Goal: Task Accomplishment & Management: Complete application form

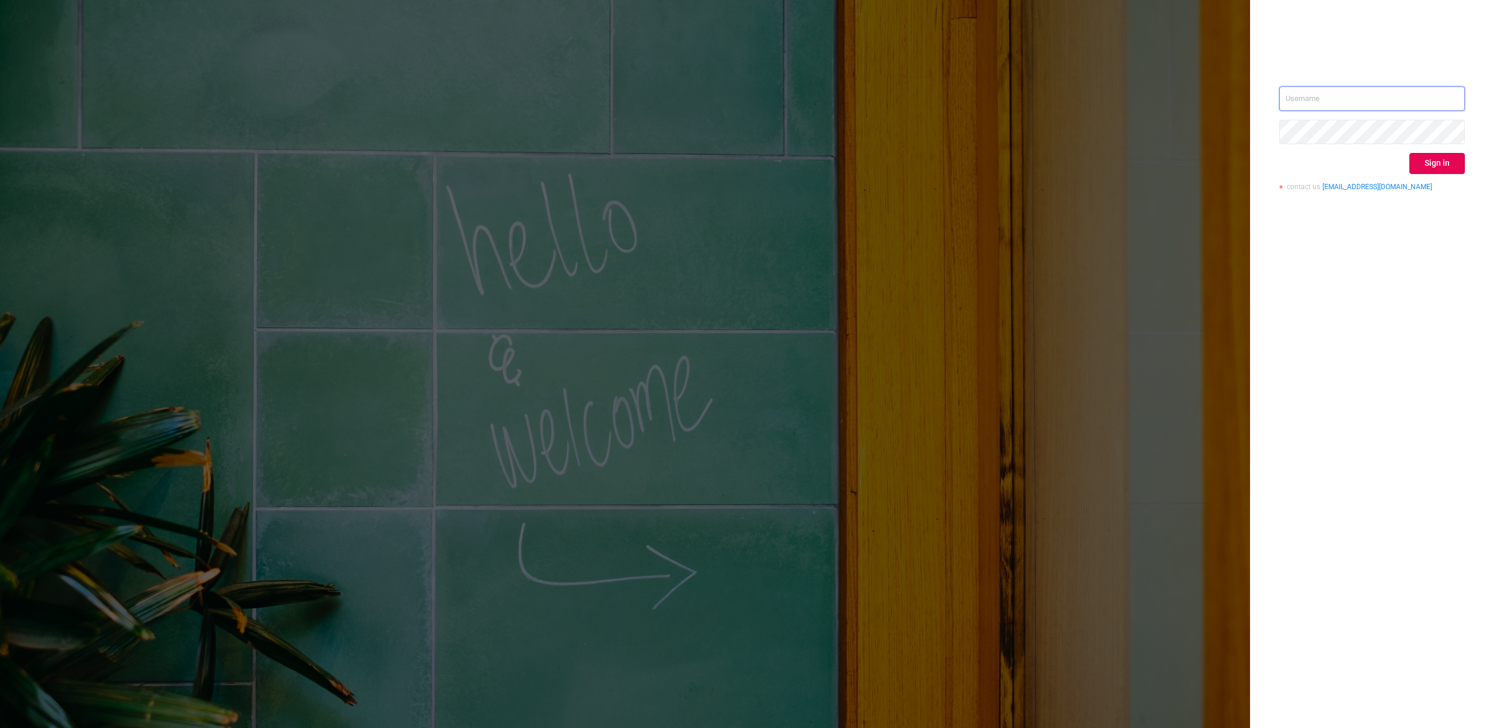
click at [1324, 93] on input "text" at bounding box center [1372, 98] width 186 height 25
type input "[PERSON_NAME][EMAIL_ADDRESS][DOMAIN_NAME]"
click at [1431, 162] on button "Sign in" at bounding box center [1436, 163] width 55 height 21
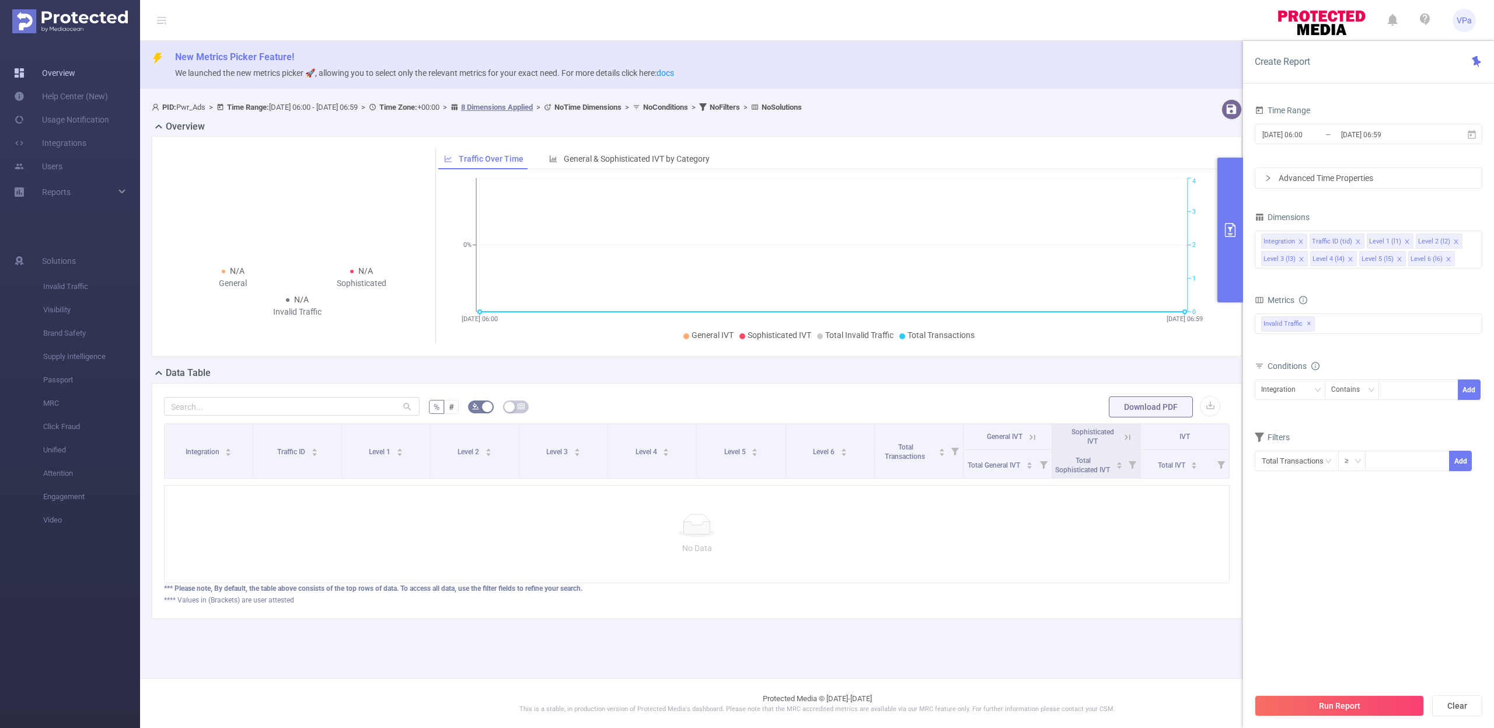
click at [53, 79] on link "Overview" at bounding box center [44, 72] width 61 height 23
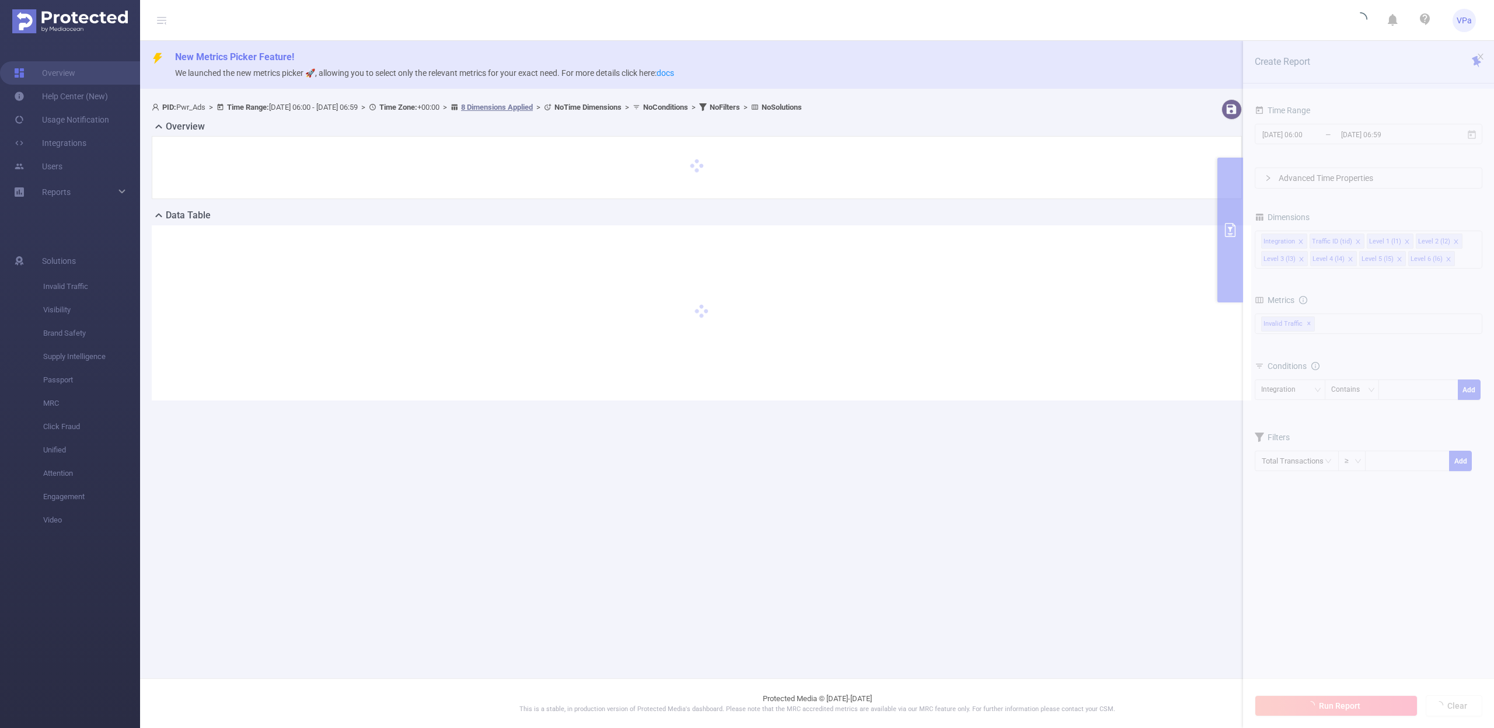
click at [974, 79] on p "We launched the new metrics picker 🚀, allowing you to select only the relevant …" at bounding box center [830, 73] width 1310 height 13
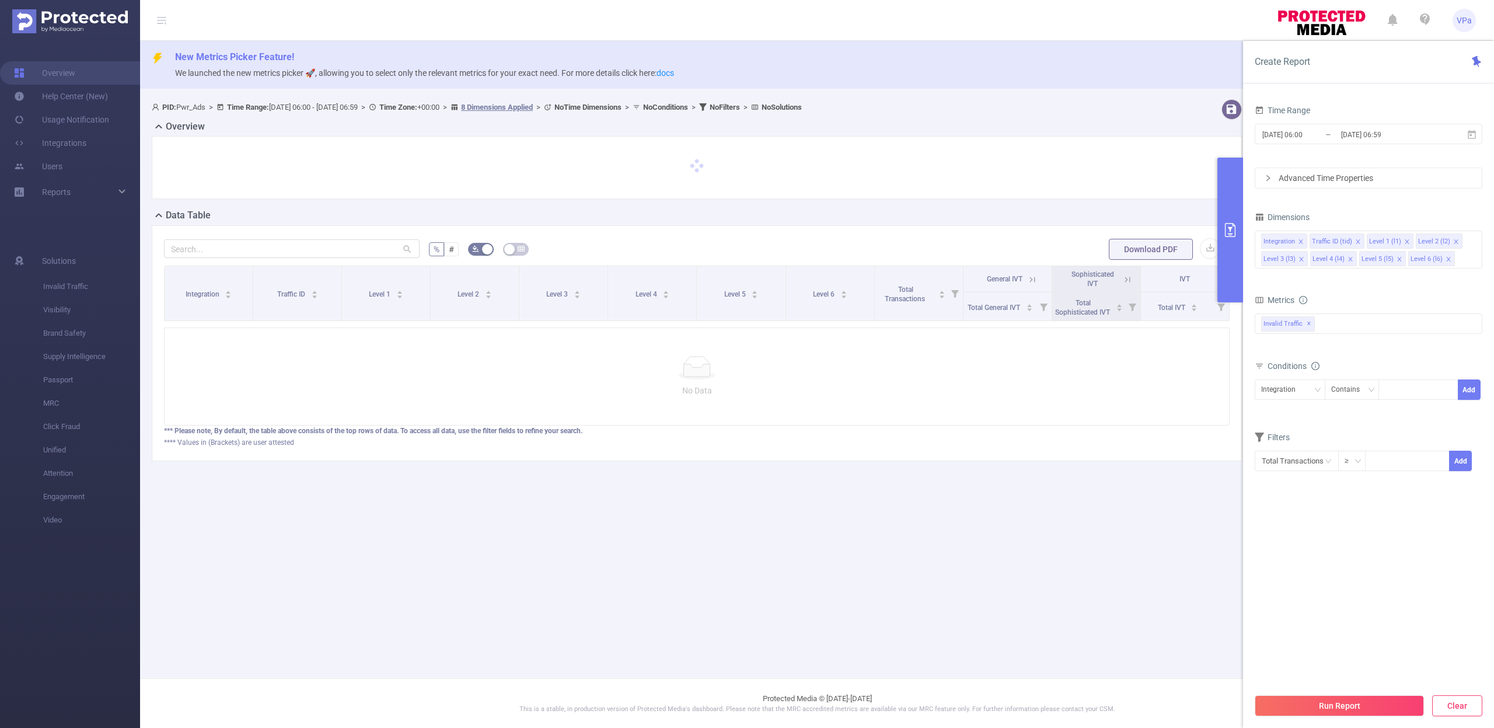
click at [1458, 712] on button "Clear" at bounding box center [1457, 705] width 50 height 21
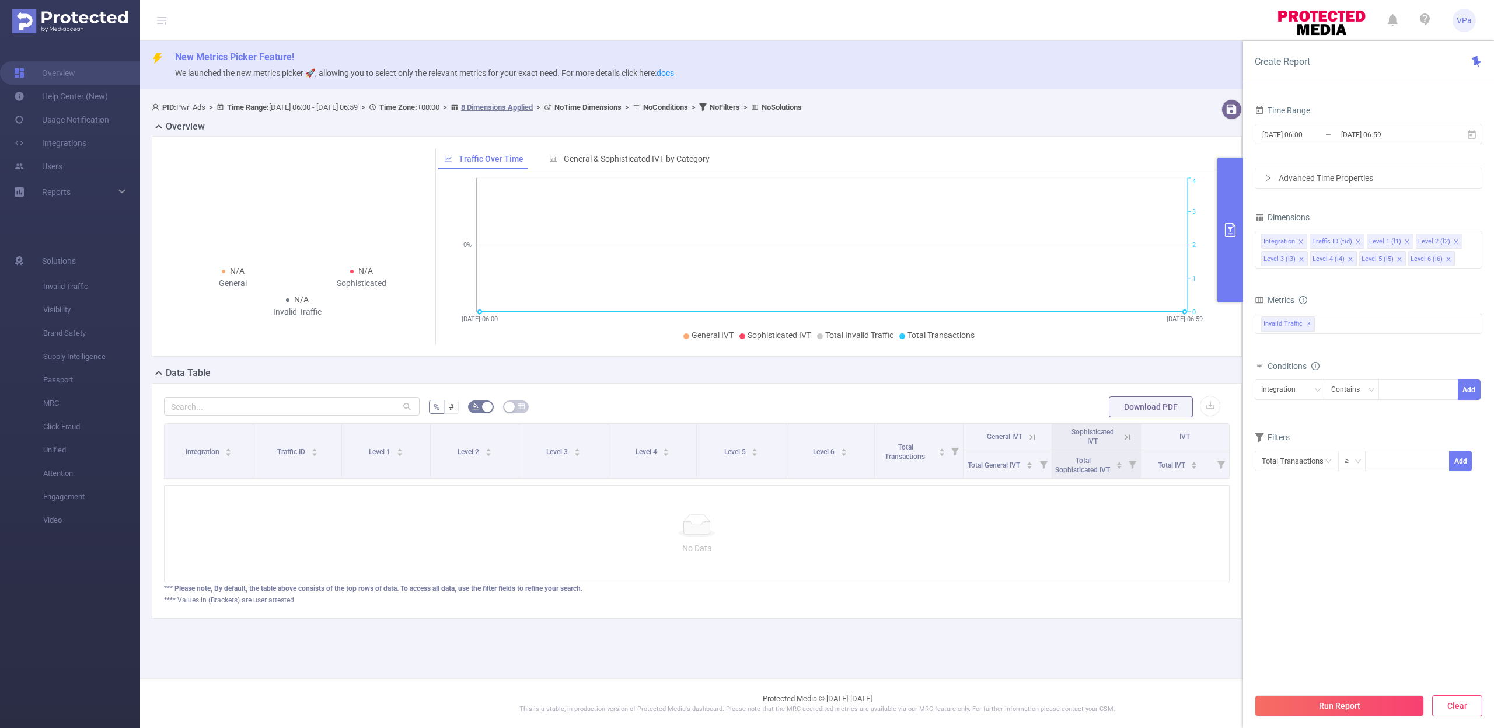
click at [1454, 709] on button "Clear" at bounding box center [1457, 705] width 50 height 21
click at [72, 99] on link "Help Center (New)" at bounding box center [61, 96] width 94 height 23
click at [55, 71] on link "Overview" at bounding box center [44, 72] width 61 height 23
click at [90, 197] on div "Reports" at bounding box center [70, 191] width 140 height 23
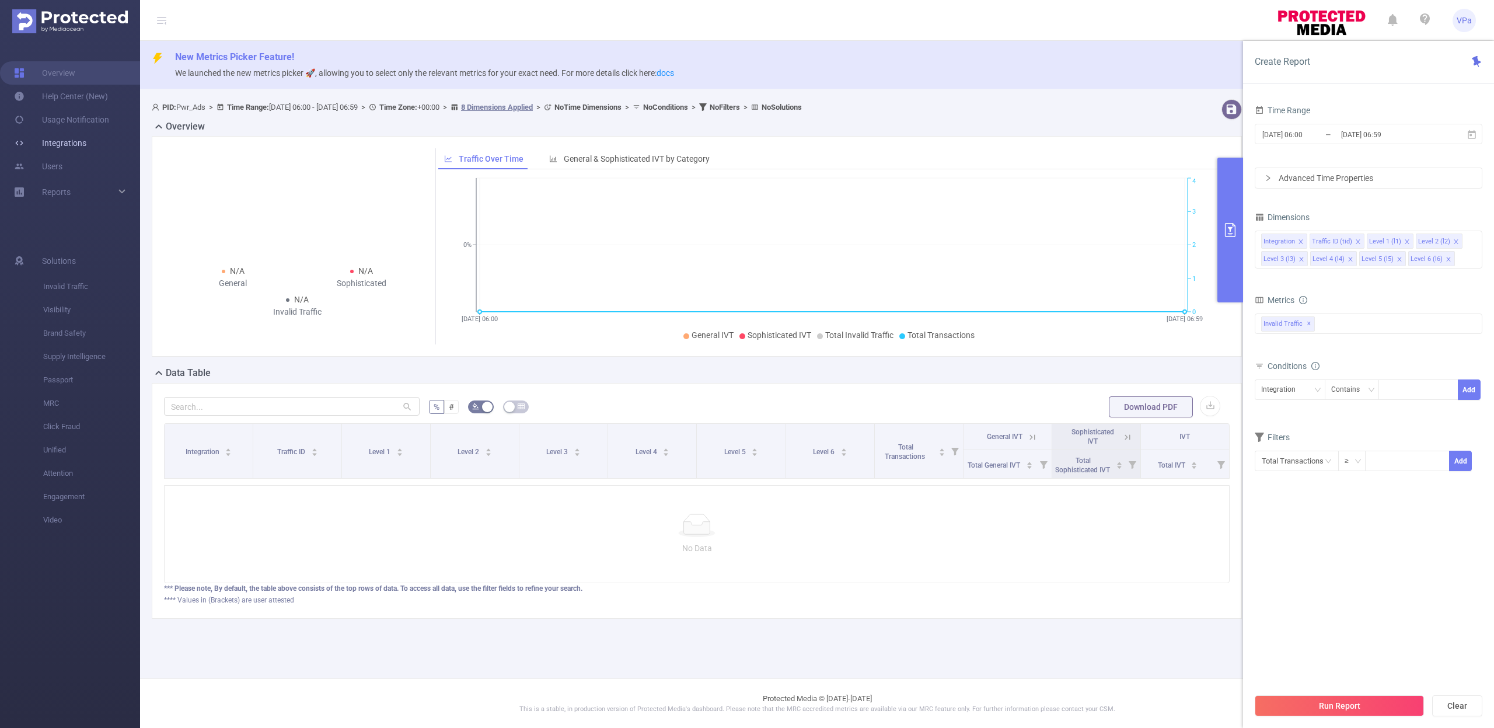
click at [64, 141] on link "Integrations" at bounding box center [50, 142] width 72 height 23
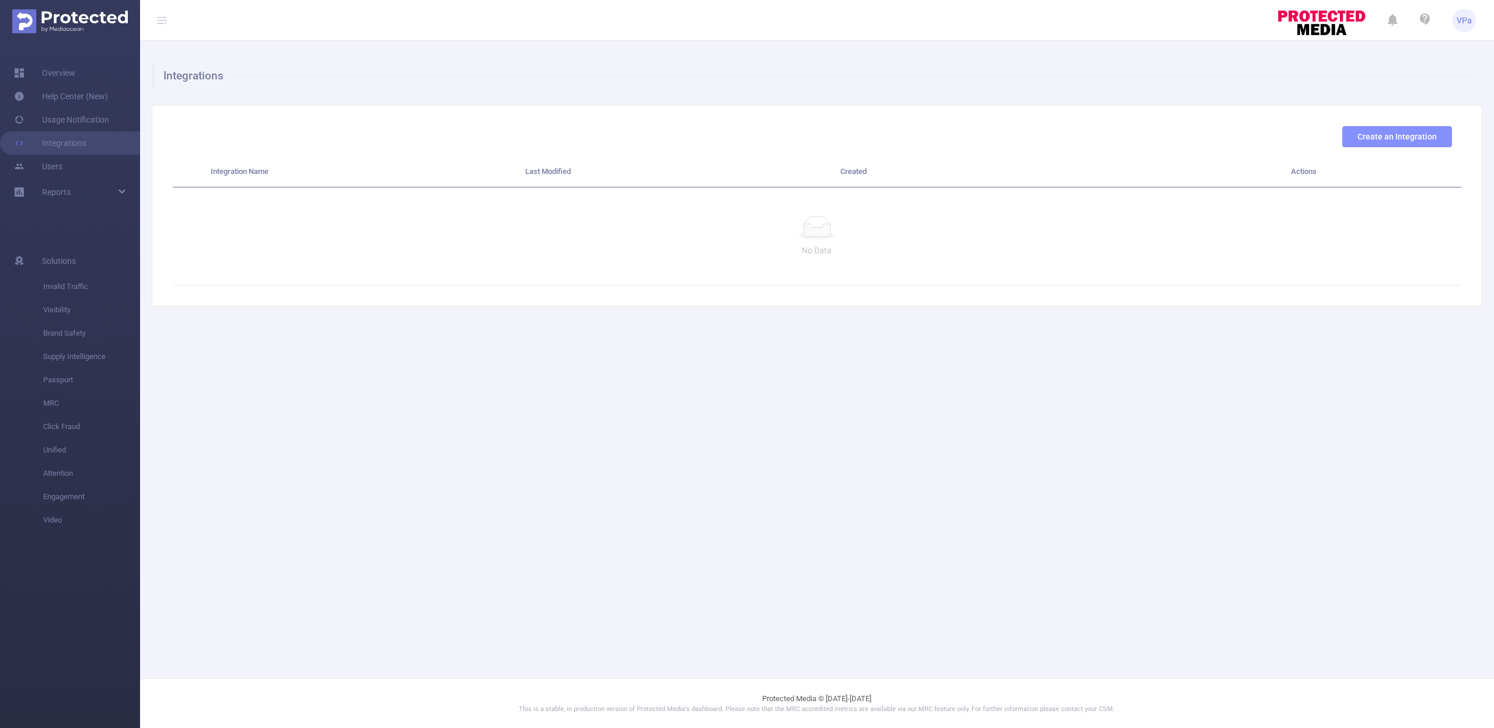
click at [1405, 139] on button "Create an Integration" at bounding box center [1397, 136] width 110 height 21
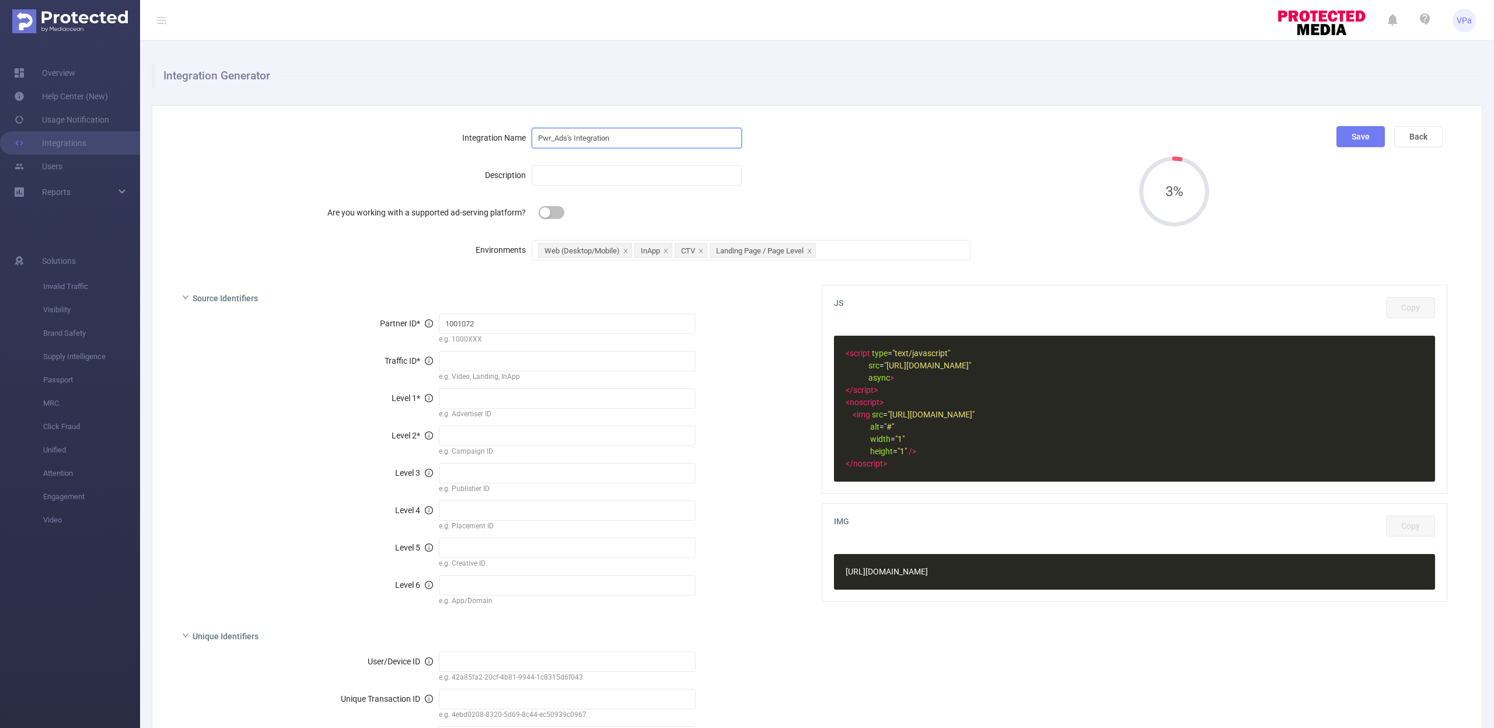
click at [623, 136] on input "Pwr_Ads's Integration" at bounding box center [637, 138] width 210 height 20
drag, startPoint x: 405, startPoint y: 149, endPoint x: 517, endPoint y: 163, distance: 112.3
click at [407, 150] on form "Integration Name Pwr_Ads's Integration Description Are you working with a suppo…" at bounding box center [651, 193] width 957 height 135
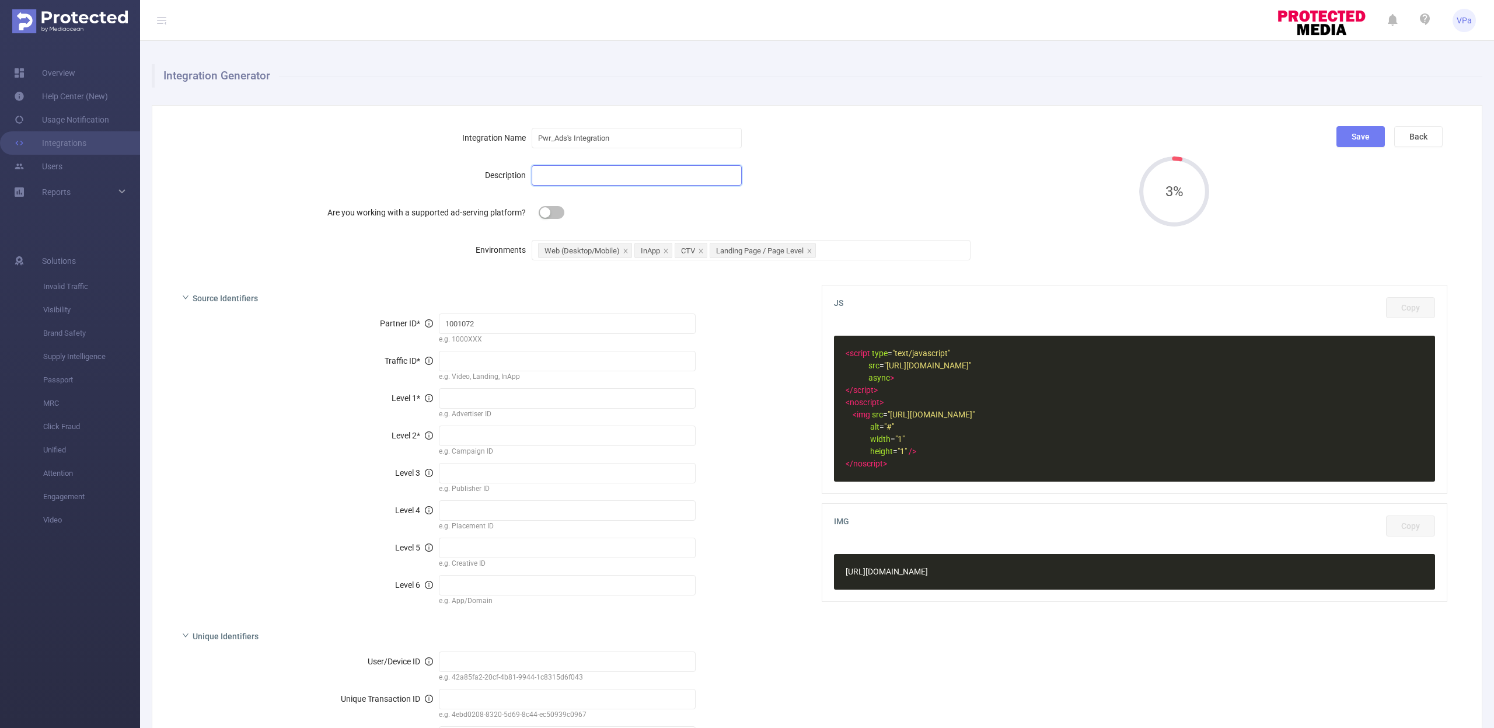
click at [554, 167] on input "text" at bounding box center [637, 175] width 210 height 20
click at [373, 177] on div "Description" at bounding box center [352, 174] width 359 height 23
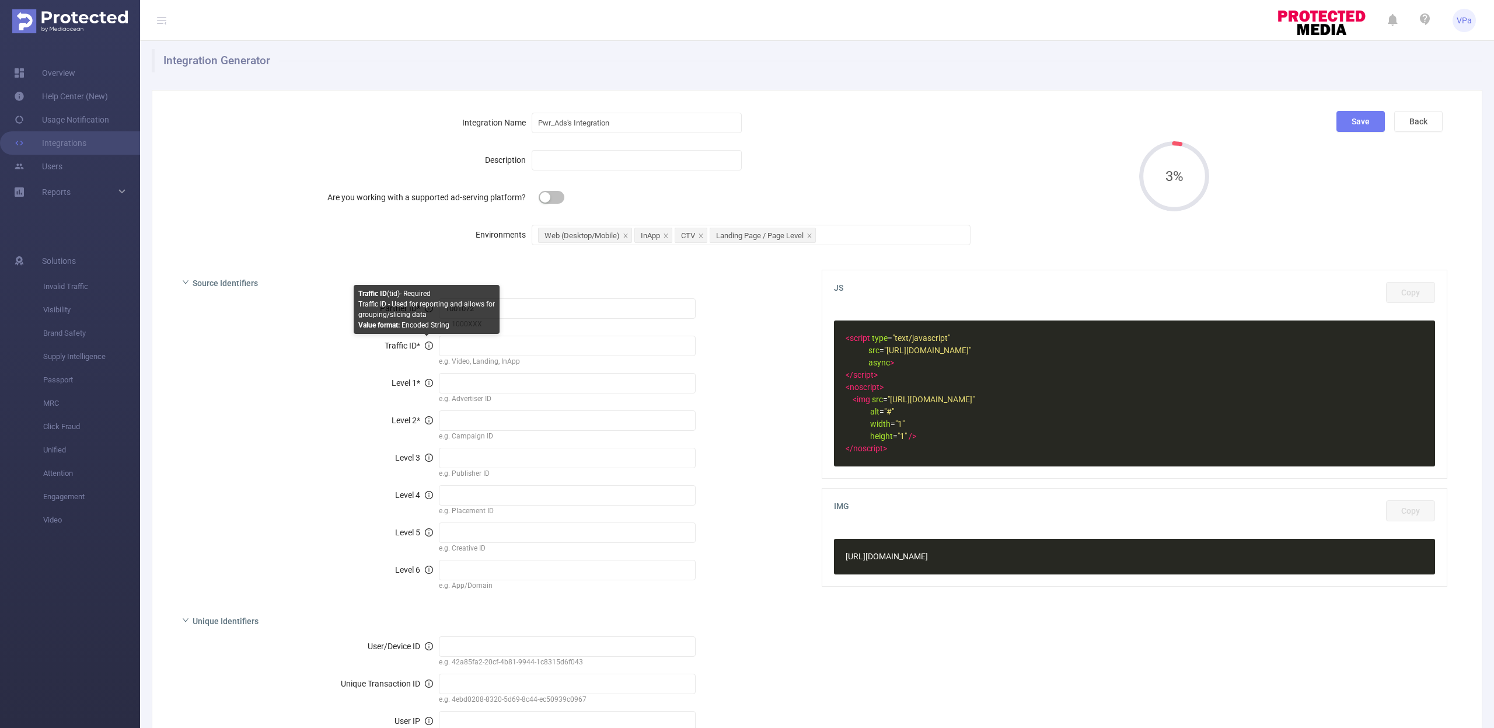
scroll to position [16, 0]
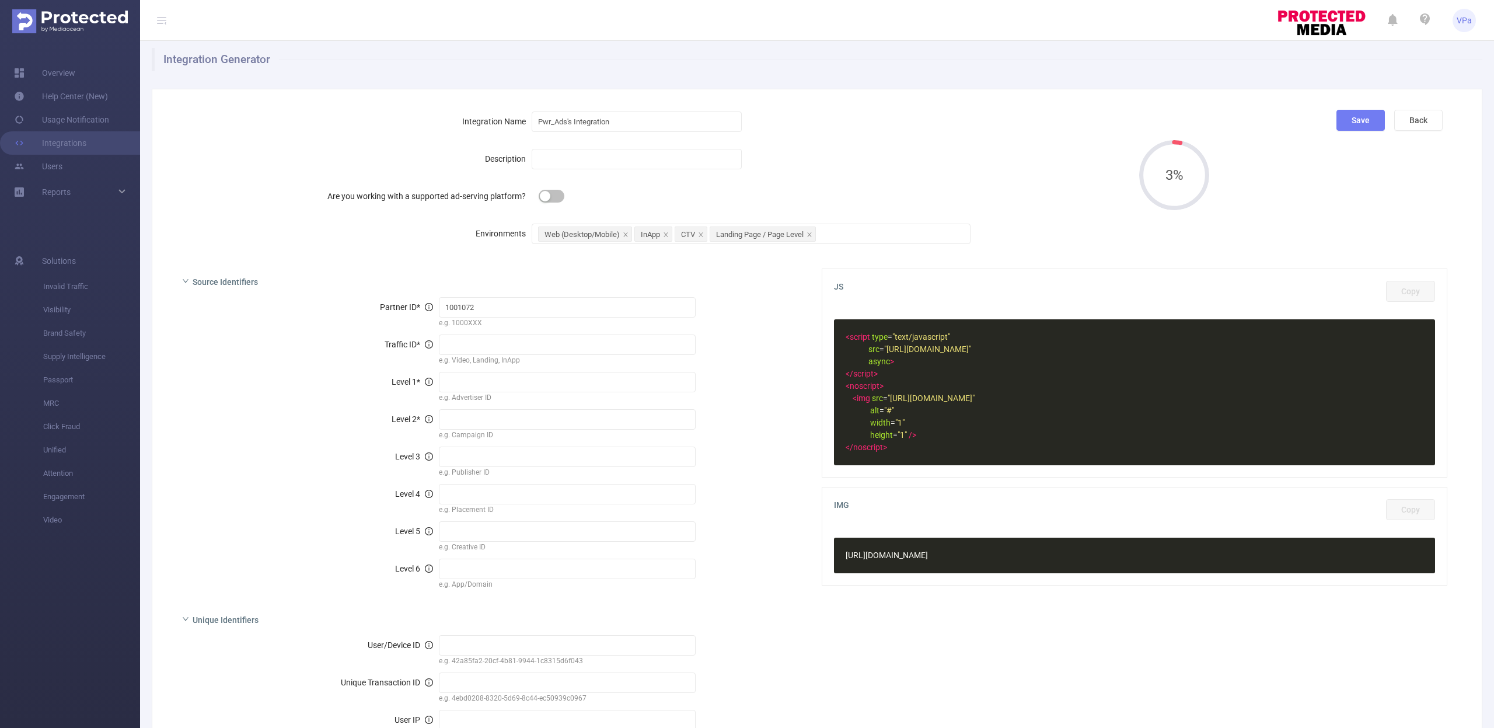
click at [881, 289] on span "JS Copy" at bounding box center [1134, 291] width 601 height 21
click at [623, 238] on icon "icon: close" at bounding box center [626, 235] width 6 height 7
click at [569, 236] on icon "icon: close" at bounding box center [569, 234] width 4 height 4
click at [674, 236] on icon "icon: close" at bounding box center [673, 235] width 6 height 6
click at [919, 294] on span "JS Copy" at bounding box center [1134, 291] width 601 height 21
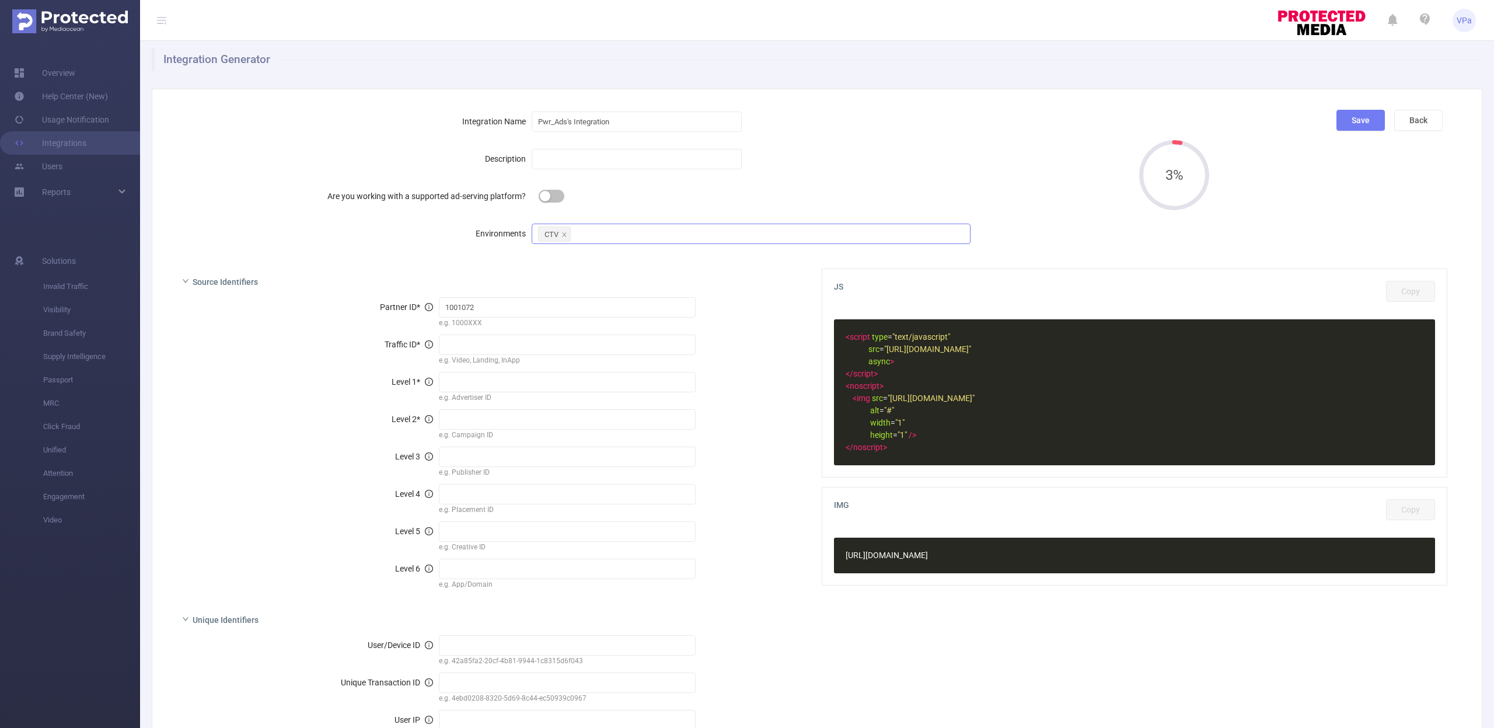
click at [919, 294] on span "JS Copy" at bounding box center [1134, 291] width 601 height 21
click at [432, 275] on div "Source Identifiers" at bounding box center [490, 280] width 635 height 25
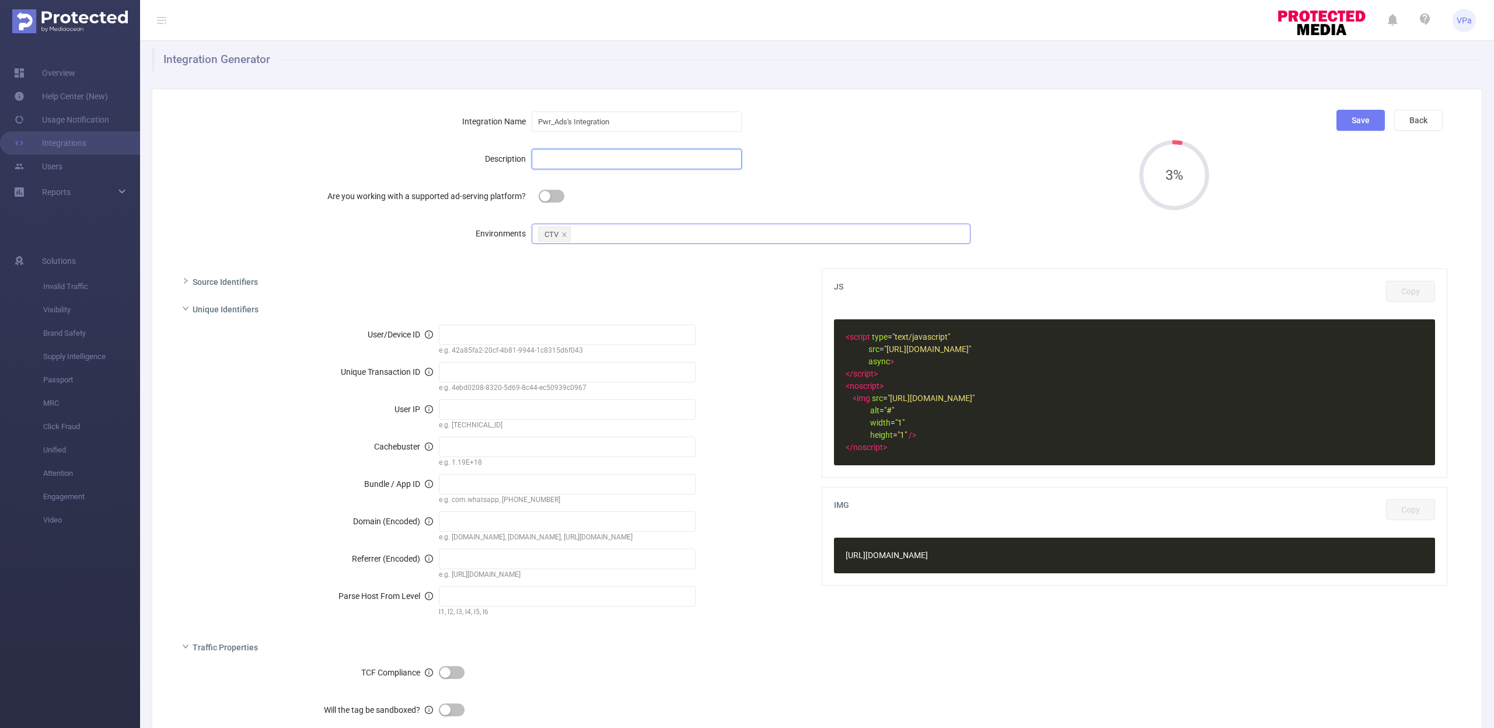
click at [552, 157] on input "text" at bounding box center [637, 159] width 210 height 20
drag, startPoint x: 429, startPoint y: 228, endPoint x: 436, endPoint y: 264, distance: 36.3
click at [429, 229] on div "Environments" at bounding box center [352, 233] width 359 height 23
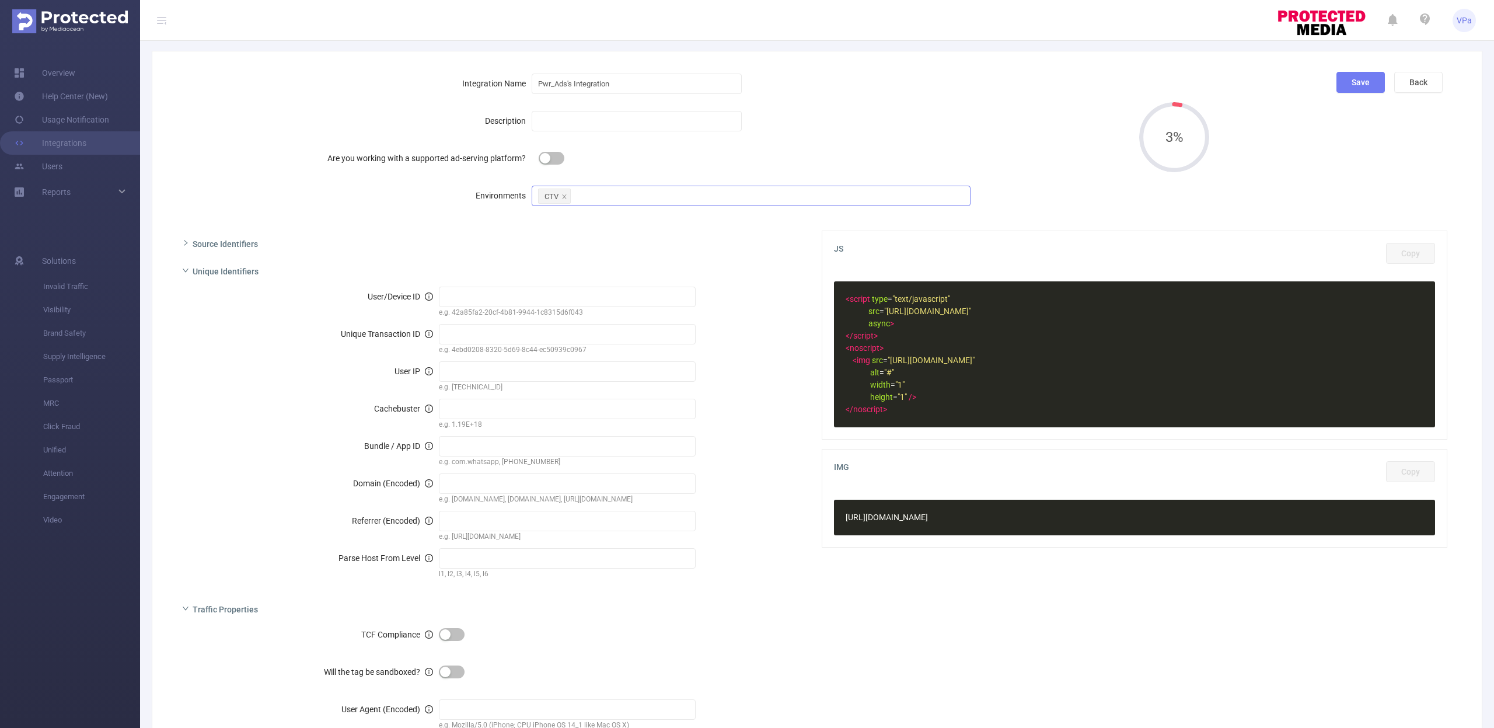
scroll to position [0, 0]
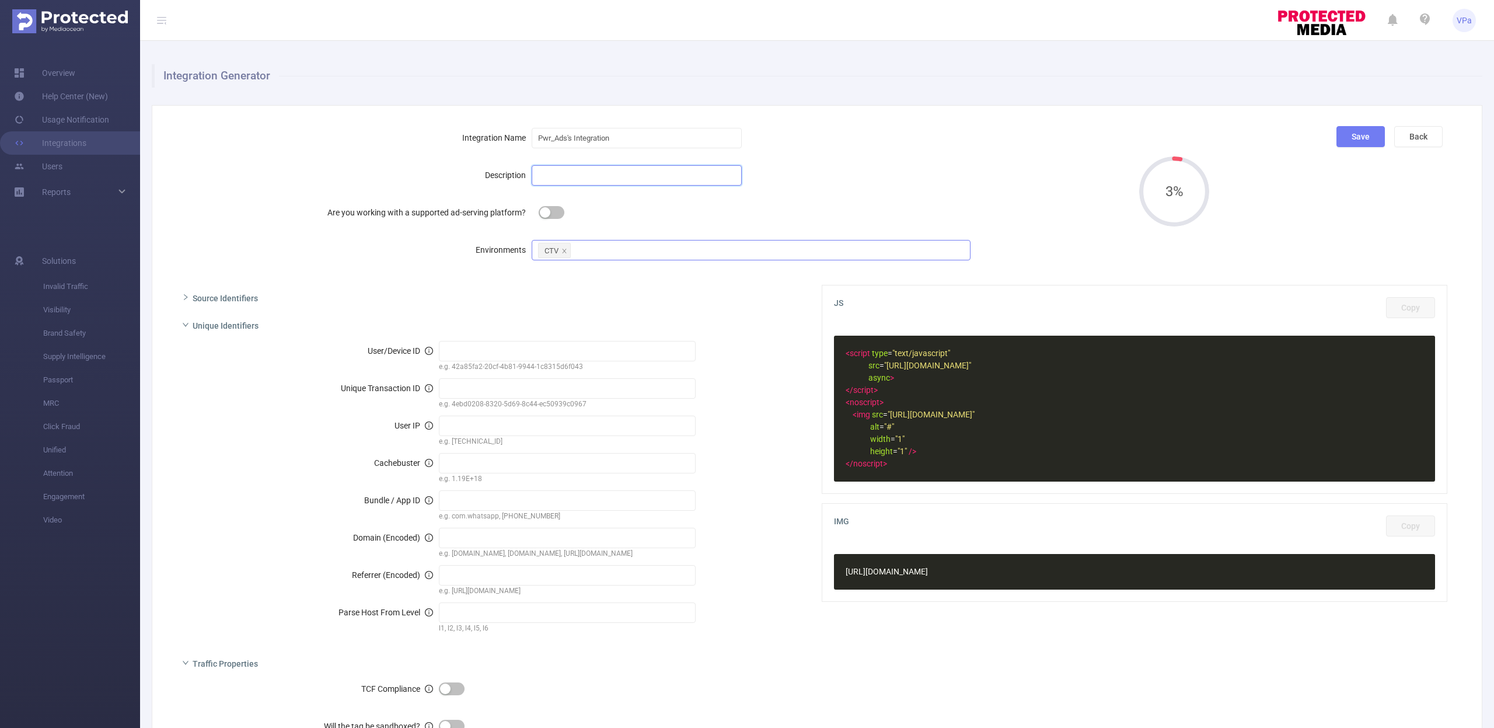
click at [585, 168] on input "text" at bounding box center [637, 175] width 210 height 20
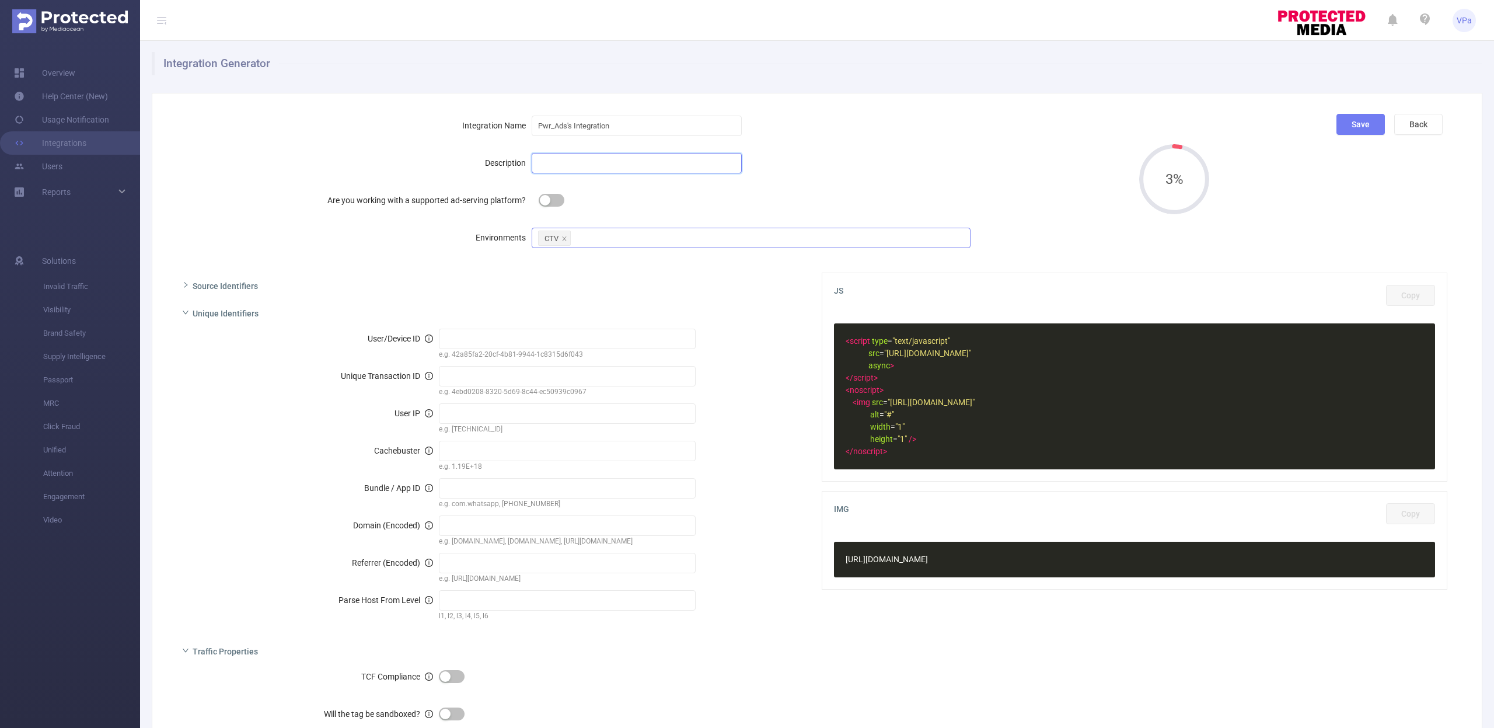
scroll to position [13, 0]
click at [548, 198] on button "button" at bounding box center [552, 199] width 26 height 13
type input "[%FT_IMPRESSIONID%]"
type input "[%random%]"
type input "display"
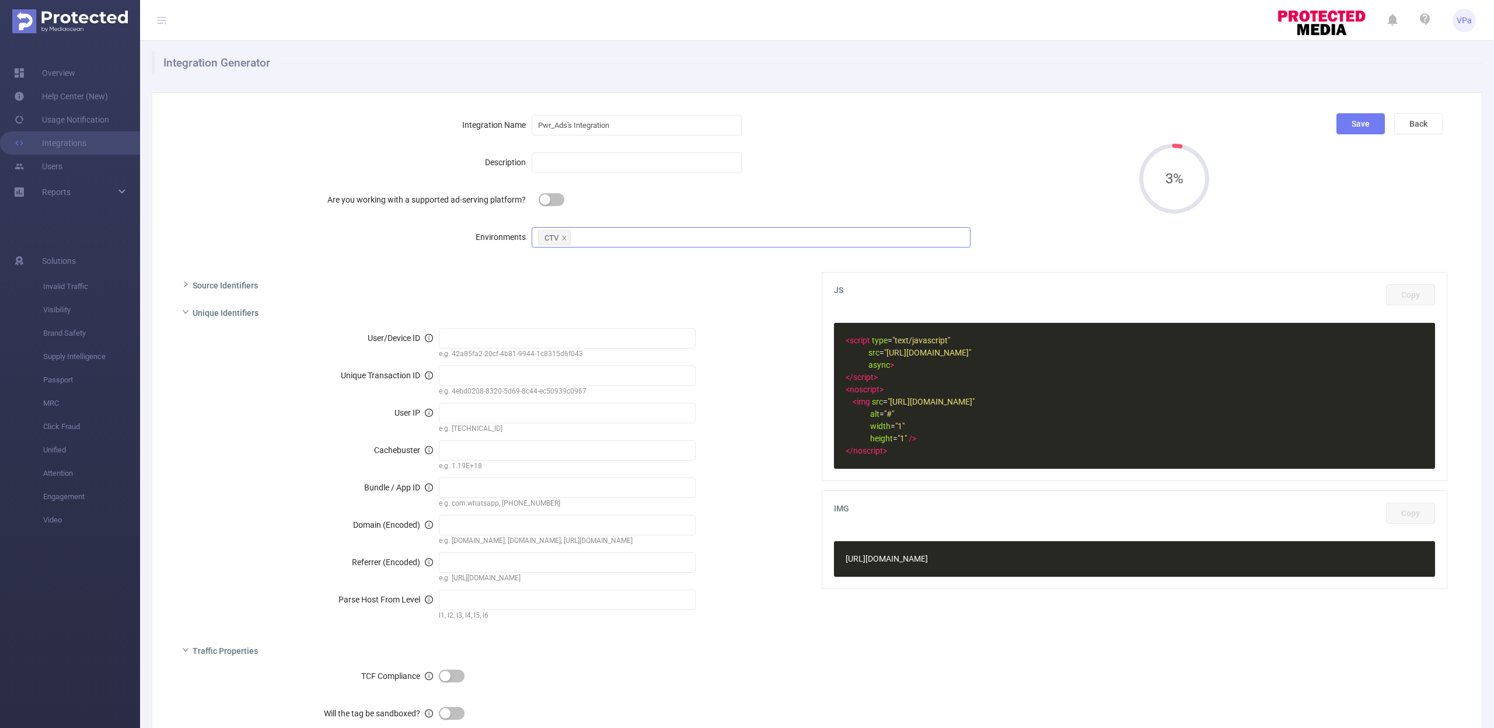
type input "ftdiv[%placementID%]"
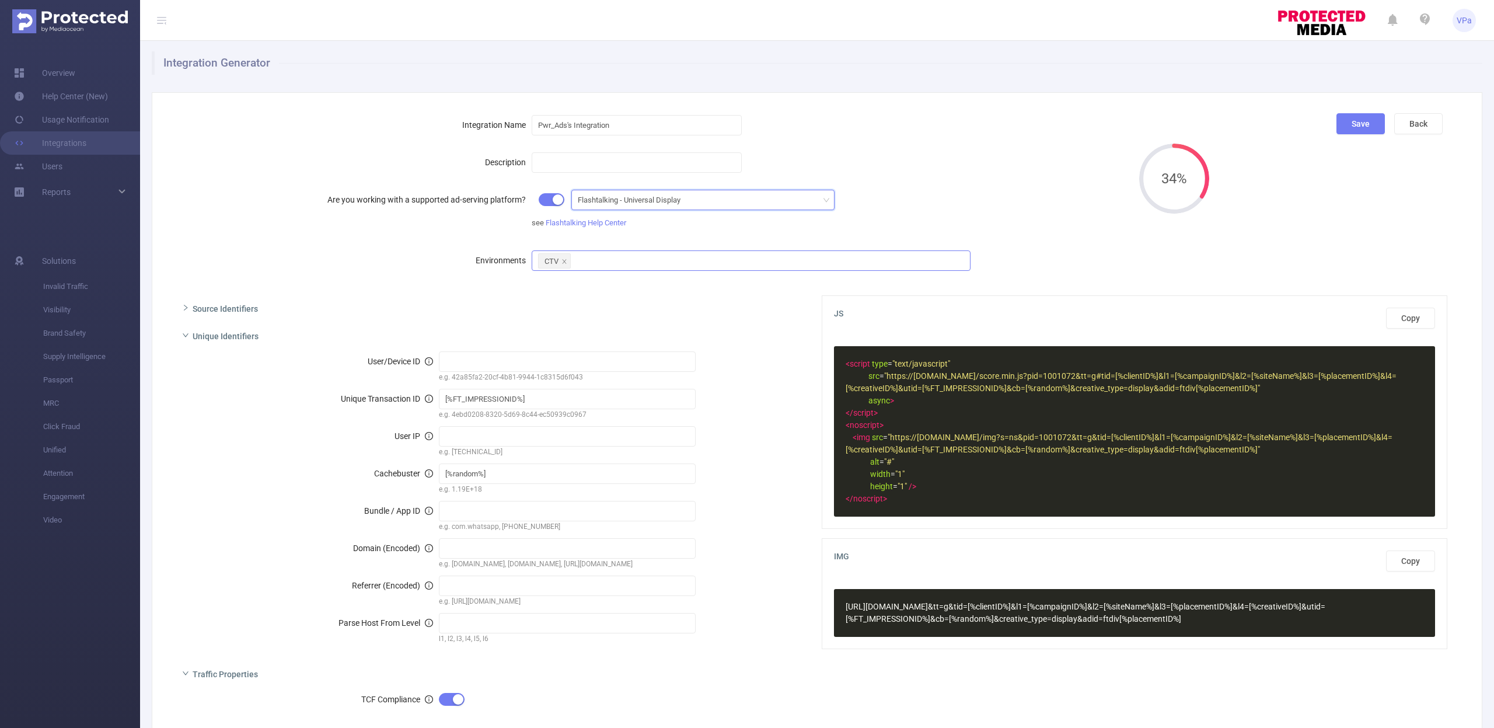
click at [652, 203] on div "Flashtalking - Universal Display" at bounding box center [633, 199] width 111 height 19
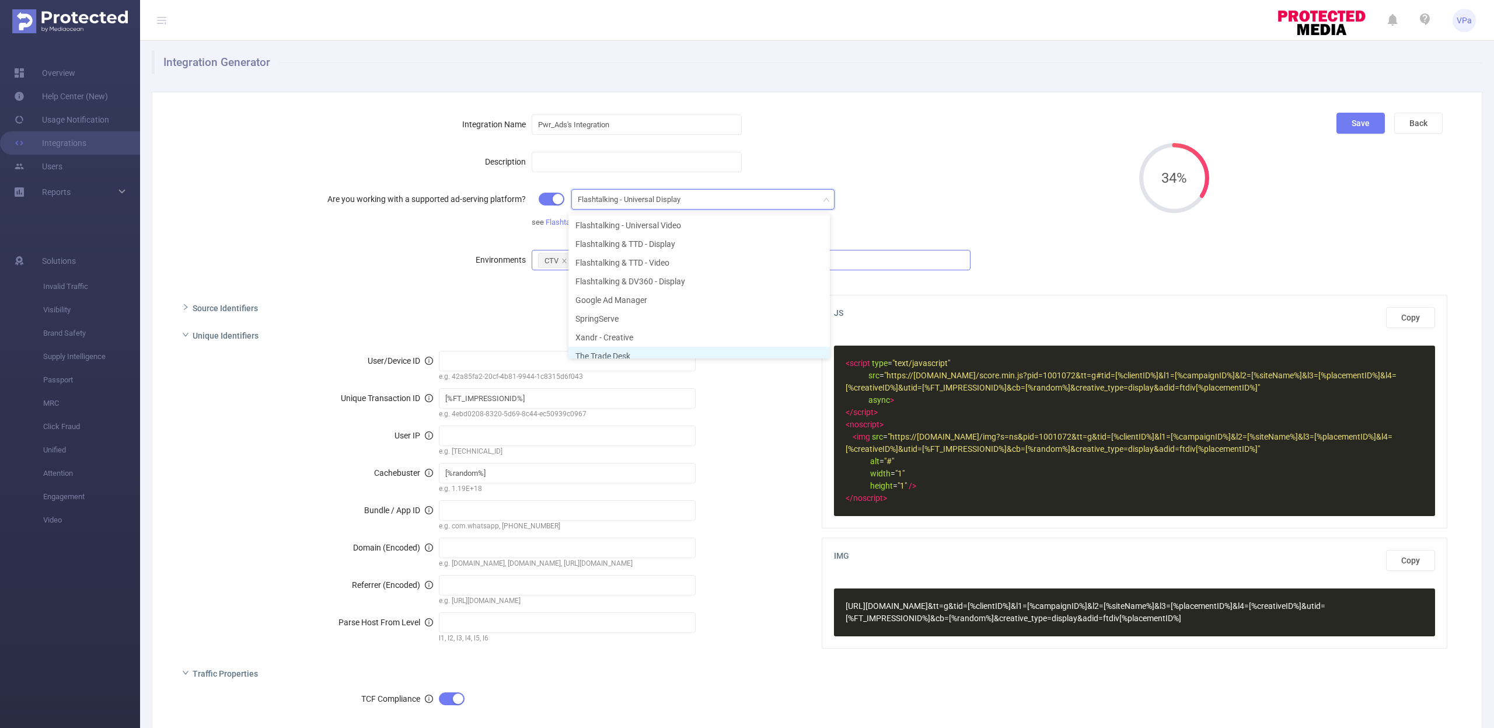
scroll to position [0, 0]
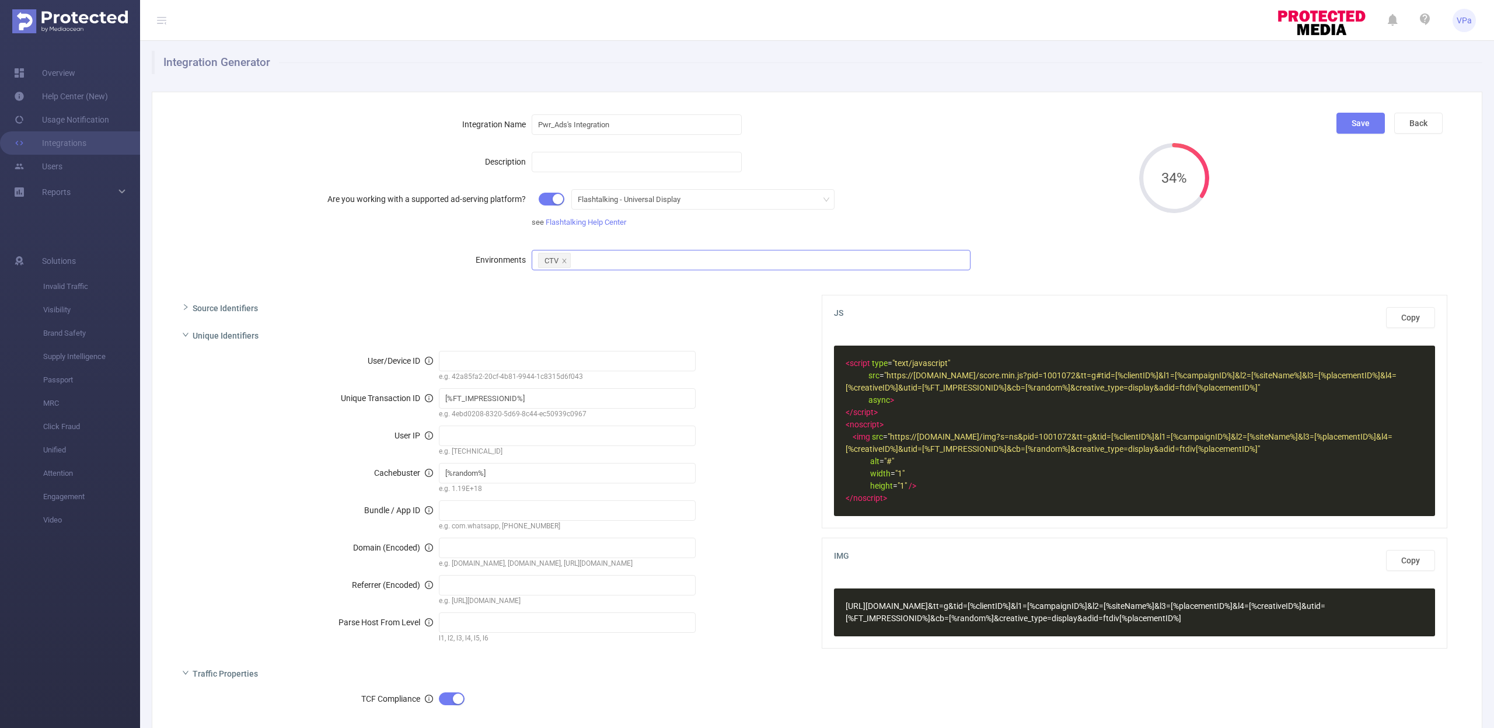
click at [553, 200] on button "button" at bounding box center [552, 199] width 26 height 13
click at [553, 199] on button "button" at bounding box center [552, 199] width 26 height 13
click at [734, 175] on div "Choosing platform will reset the below parameters content. It's highly recommen…" at bounding box center [548, 152] width 448 height 64
click at [731, 171] on button "No" at bounding box center [727, 168] width 20 height 14
click at [553, 198] on button "button" at bounding box center [552, 199] width 26 height 13
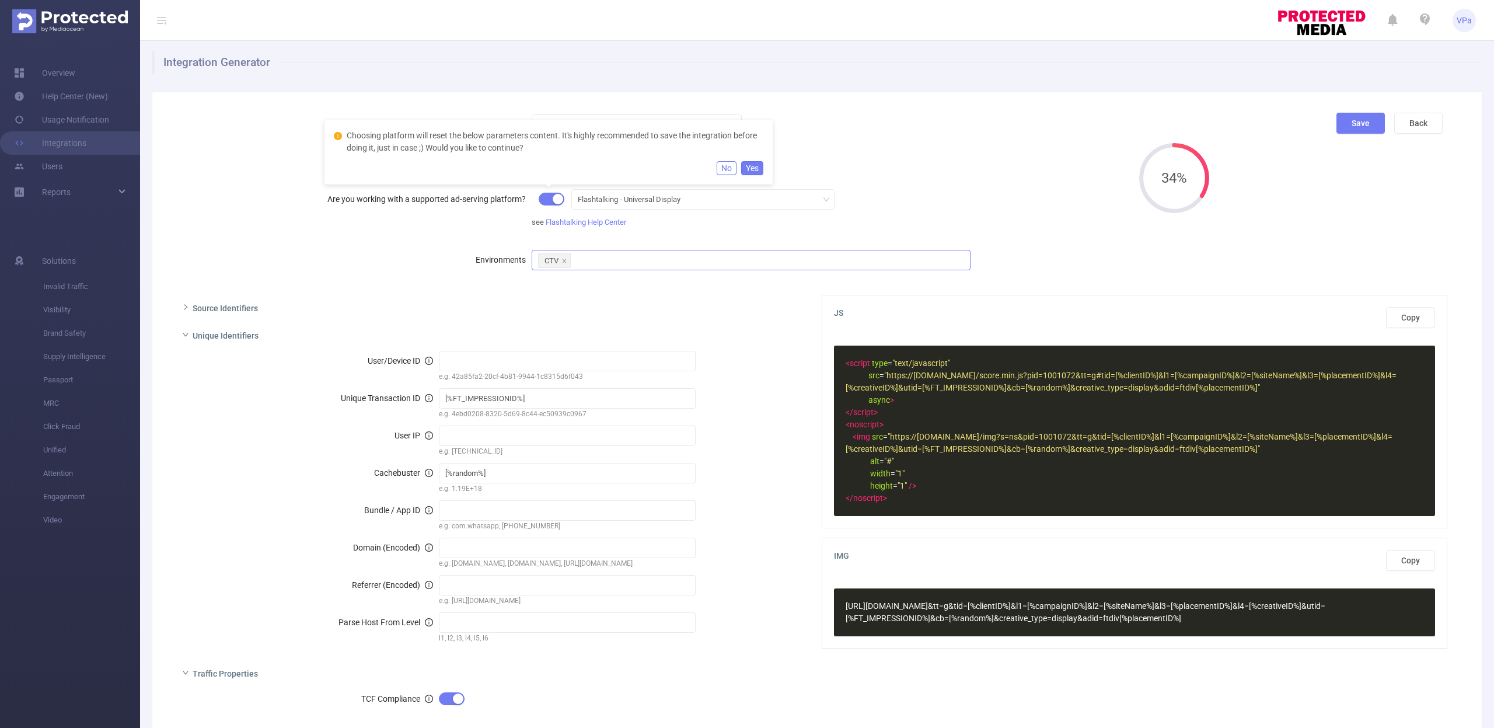
click at [761, 169] on button "Yes" at bounding box center [752, 168] width 22 height 14
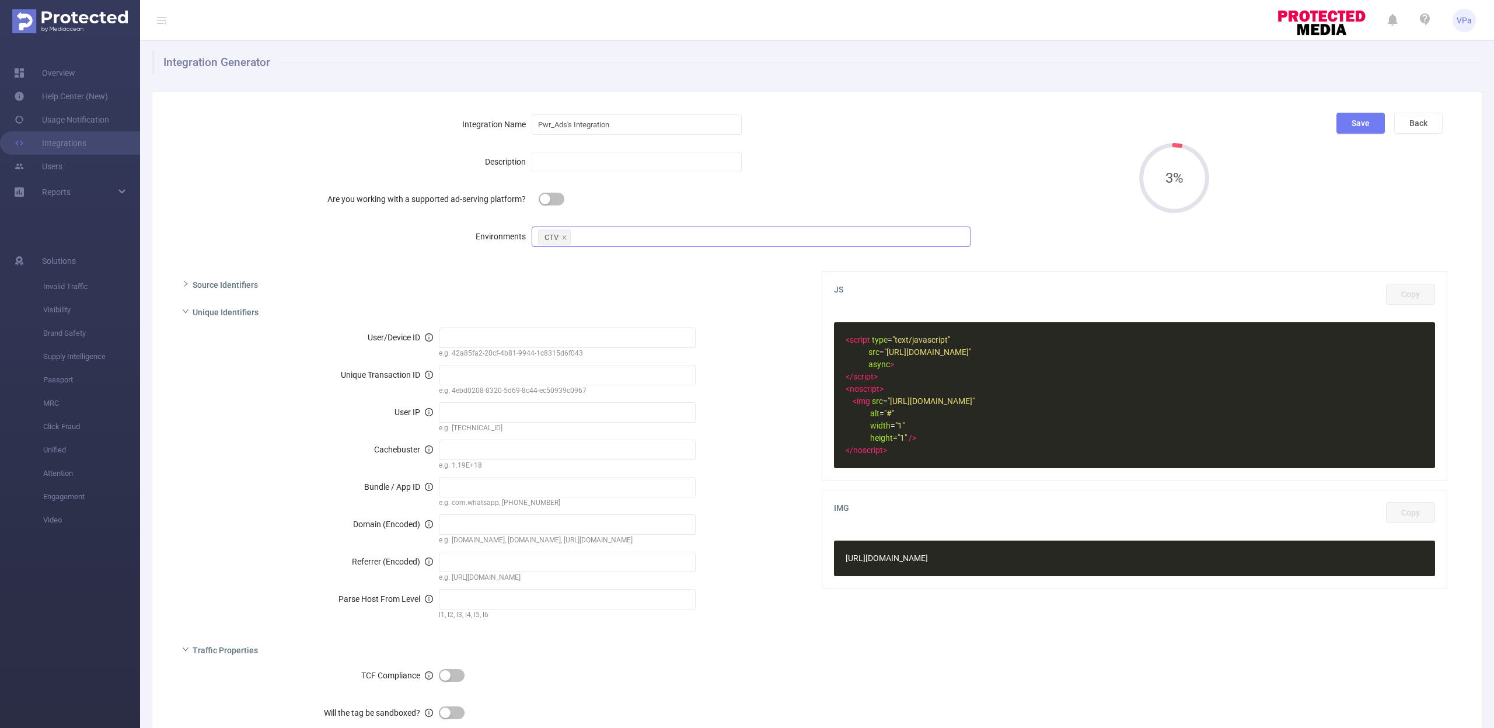
click at [553, 199] on button "button" at bounding box center [552, 199] width 26 height 13
type input "[%FT_IMPRESSIONID%]"
type input "[%random%]"
type input "display"
type input "ftdiv[%placementID%]"
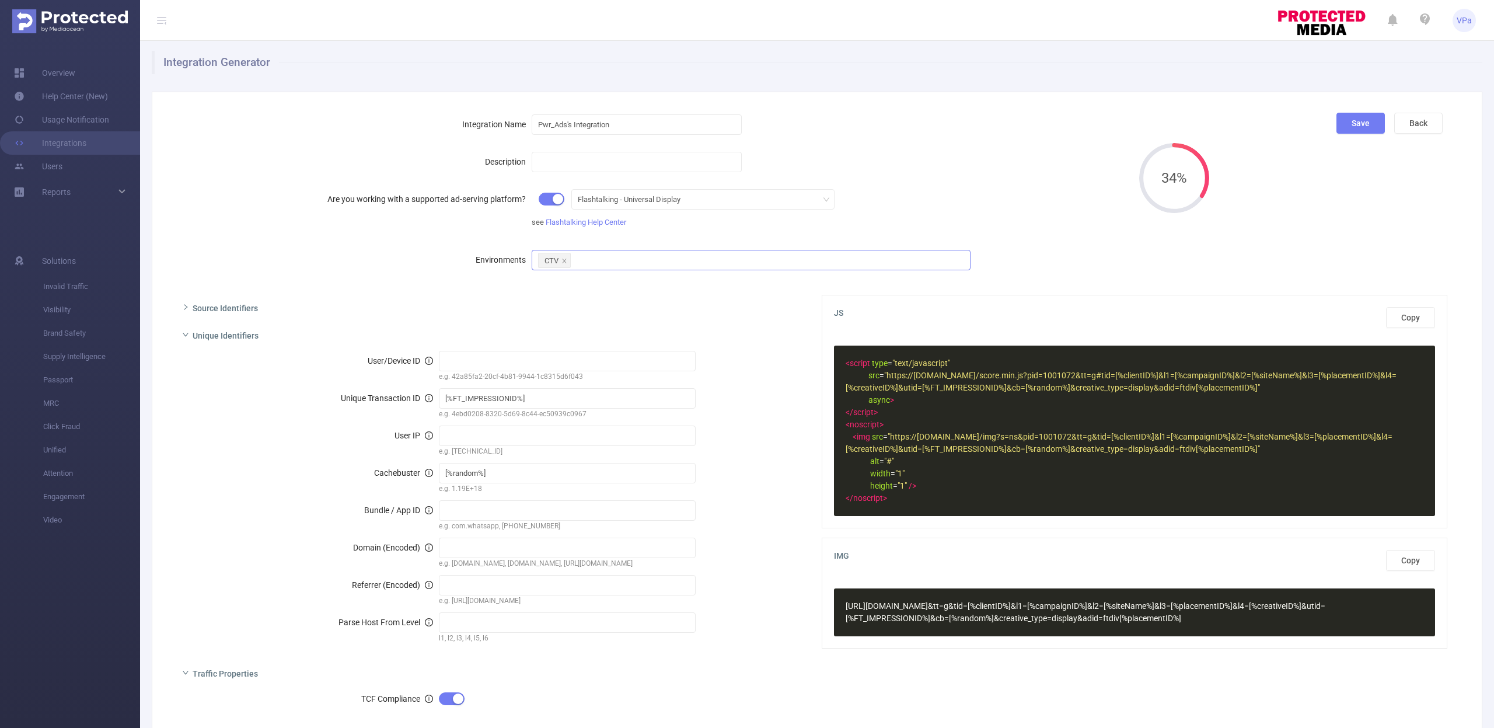
click at [553, 199] on button "button" at bounding box center [552, 199] width 26 height 13
click at [752, 171] on button "Yes" at bounding box center [752, 168] width 22 height 14
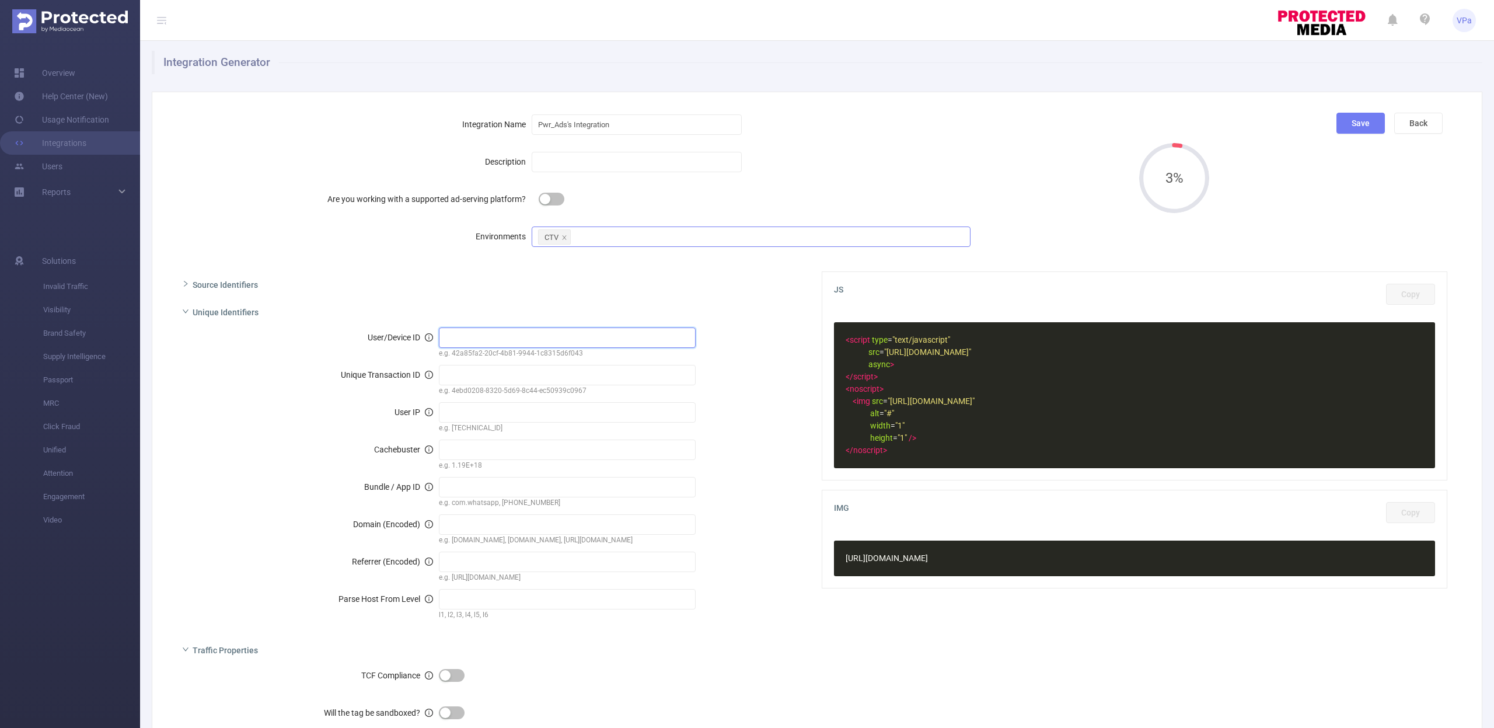
click at [495, 335] on input "text" at bounding box center [567, 337] width 257 height 20
drag, startPoint x: 375, startPoint y: 337, endPoint x: 411, endPoint y: 336, distance: 36.2
click at [395, 336] on span "User/Device ID" at bounding box center [400, 337] width 65 height 9
click at [425, 336] on icon "icon: info-circle" at bounding box center [429, 337] width 8 height 8
click at [619, 129] on input "Pwr_Ads's Integration" at bounding box center [637, 124] width 210 height 20
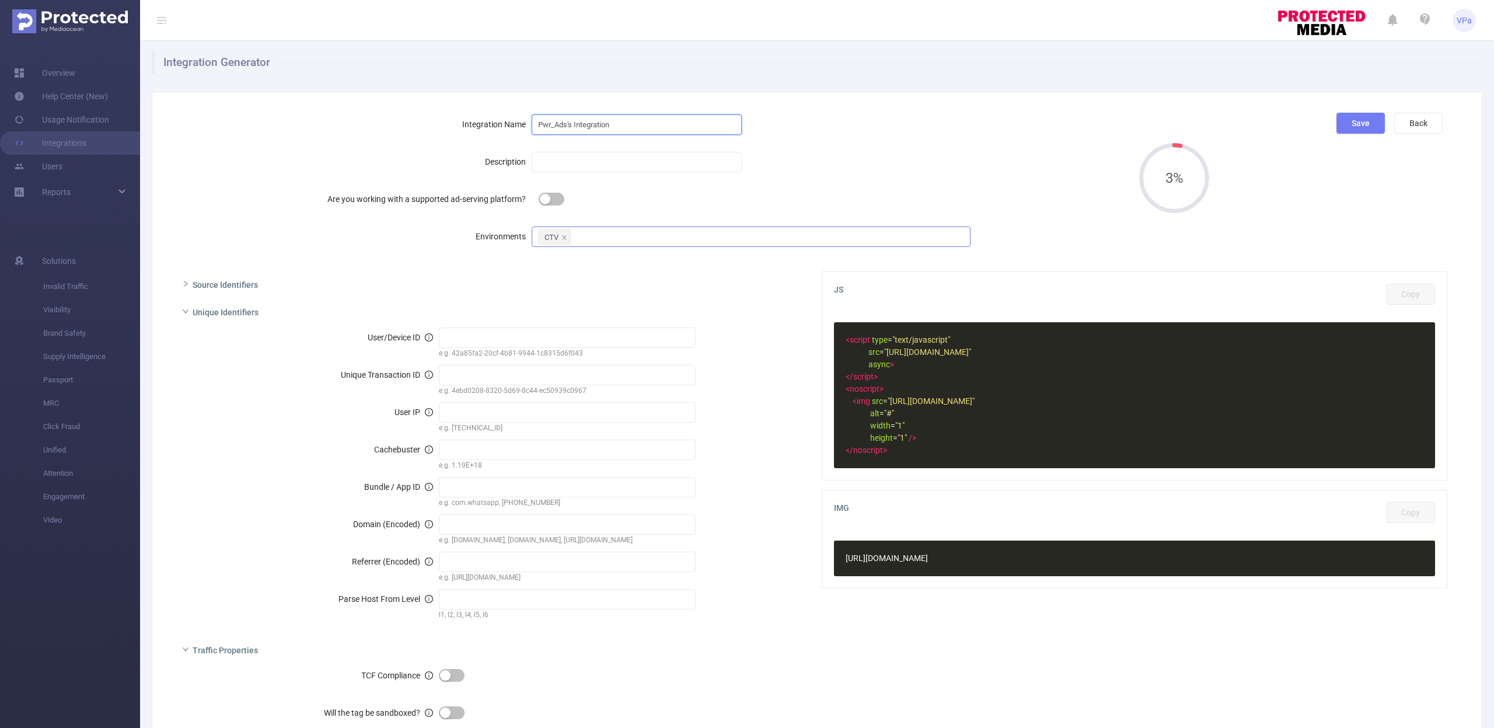
click at [619, 129] on input "Pwr_Ads's Integration" at bounding box center [637, 124] width 210 height 20
drag, startPoint x: 320, startPoint y: 176, endPoint x: 285, endPoint y: 213, distance: 51.2
click at [320, 176] on form "Integration Name Pwr_Ads's Integration Description Are you working with a suppo…" at bounding box center [651, 180] width 957 height 135
click at [190, 285] on div "Source Identifiers" at bounding box center [490, 283] width 635 height 25
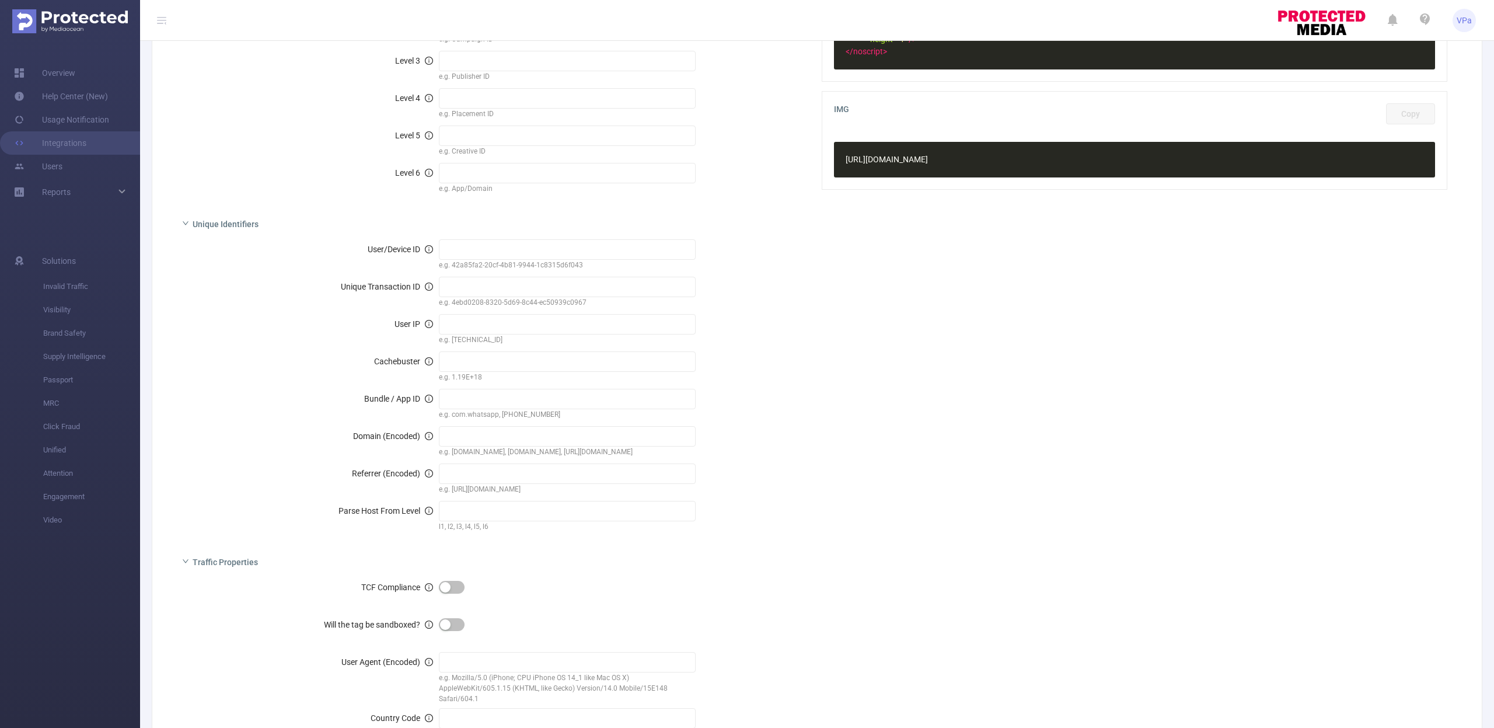
scroll to position [455, 0]
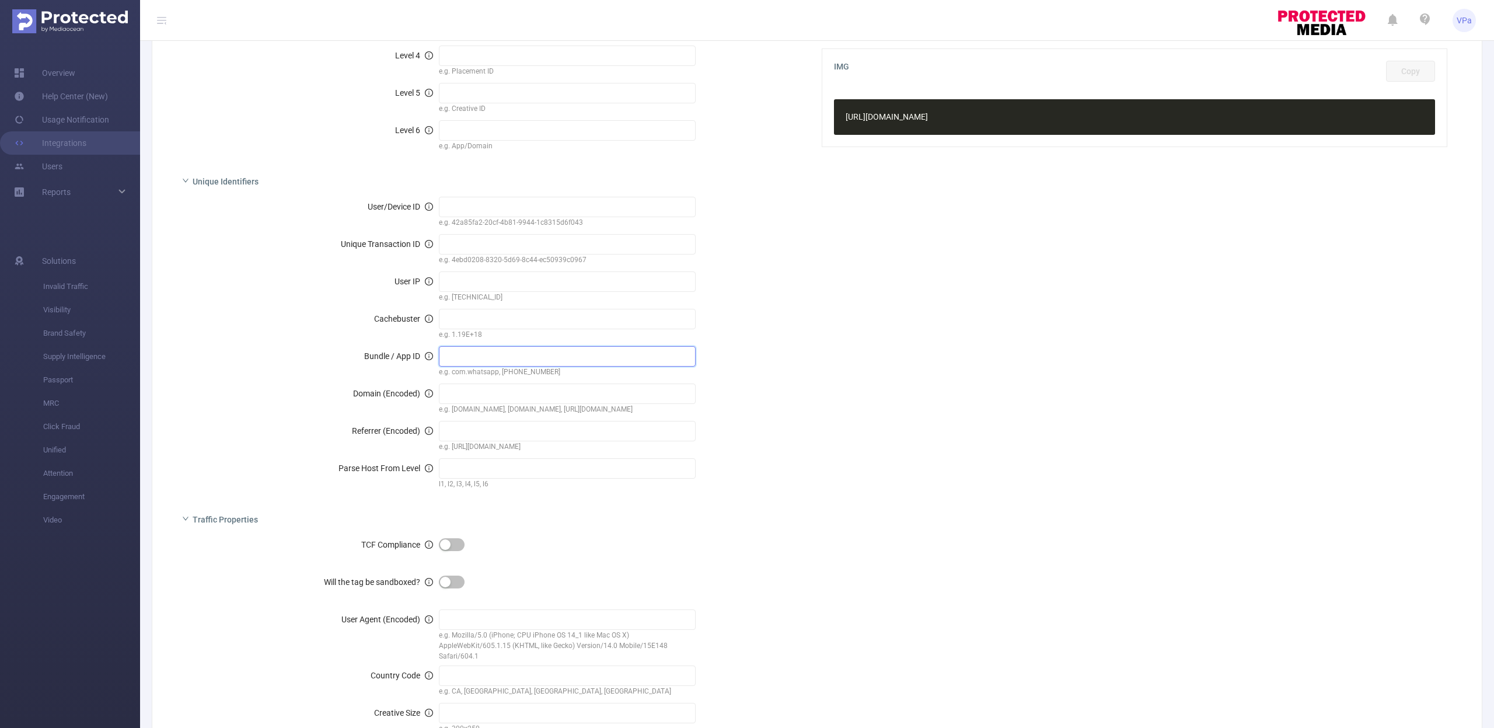
drag, startPoint x: 452, startPoint y: 358, endPoint x: 441, endPoint y: 360, distance: 10.6
click at [451, 359] on input "text" at bounding box center [567, 356] width 257 height 20
click at [425, 356] on icon "icon: info-circle" at bounding box center [429, 356] width 8 height 8
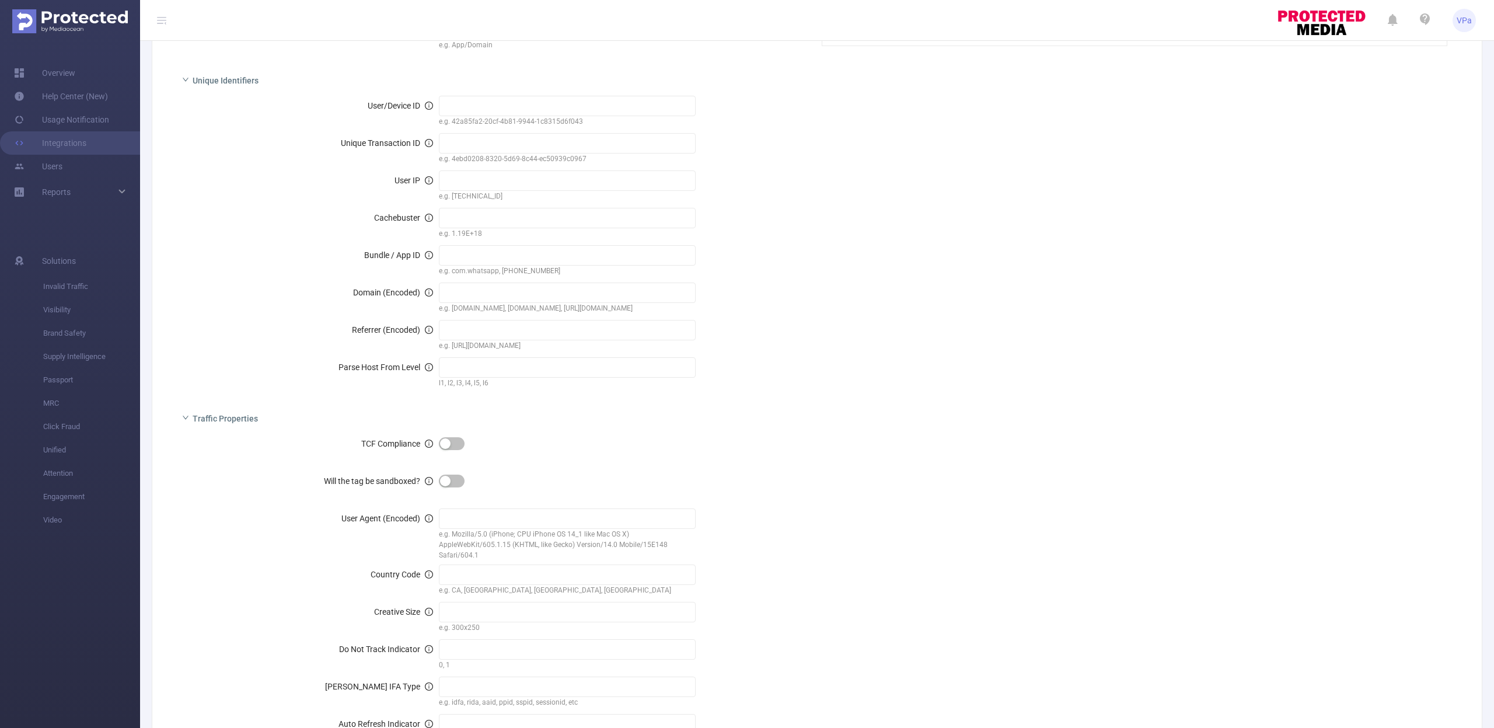
scroll to position [557, 0]
click at [445, 442] on button "button" at bounding box center [452, 441] width 26 height 13
click at [449, 442] on button "button" at bounding box center [452, 441] width 26 height 13
click at [451, 479] on button "button" at bounding box center [452, 479] width 26 height 13
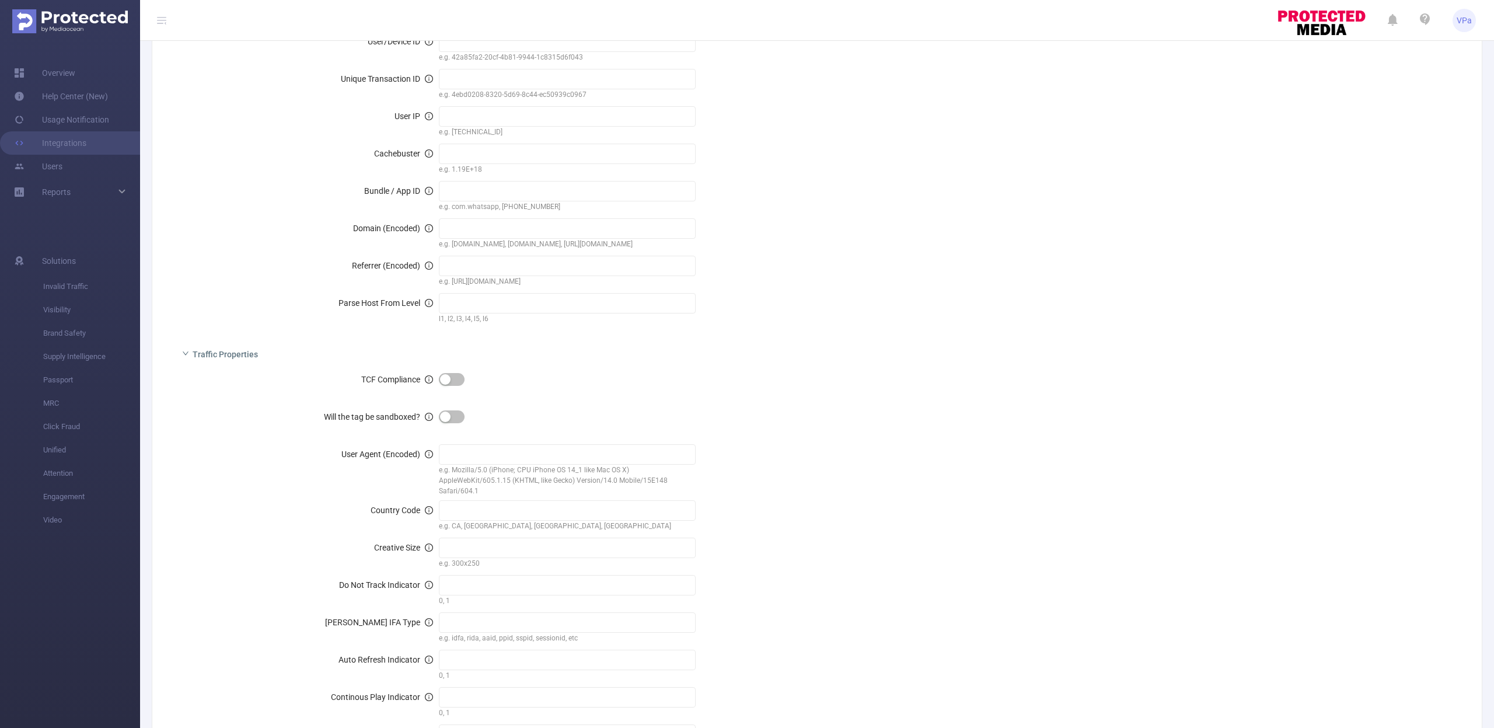
scroll to position [621, 0]
click at [499, 461] on input "text" at bounding box center [567, 453] width 257 height 20
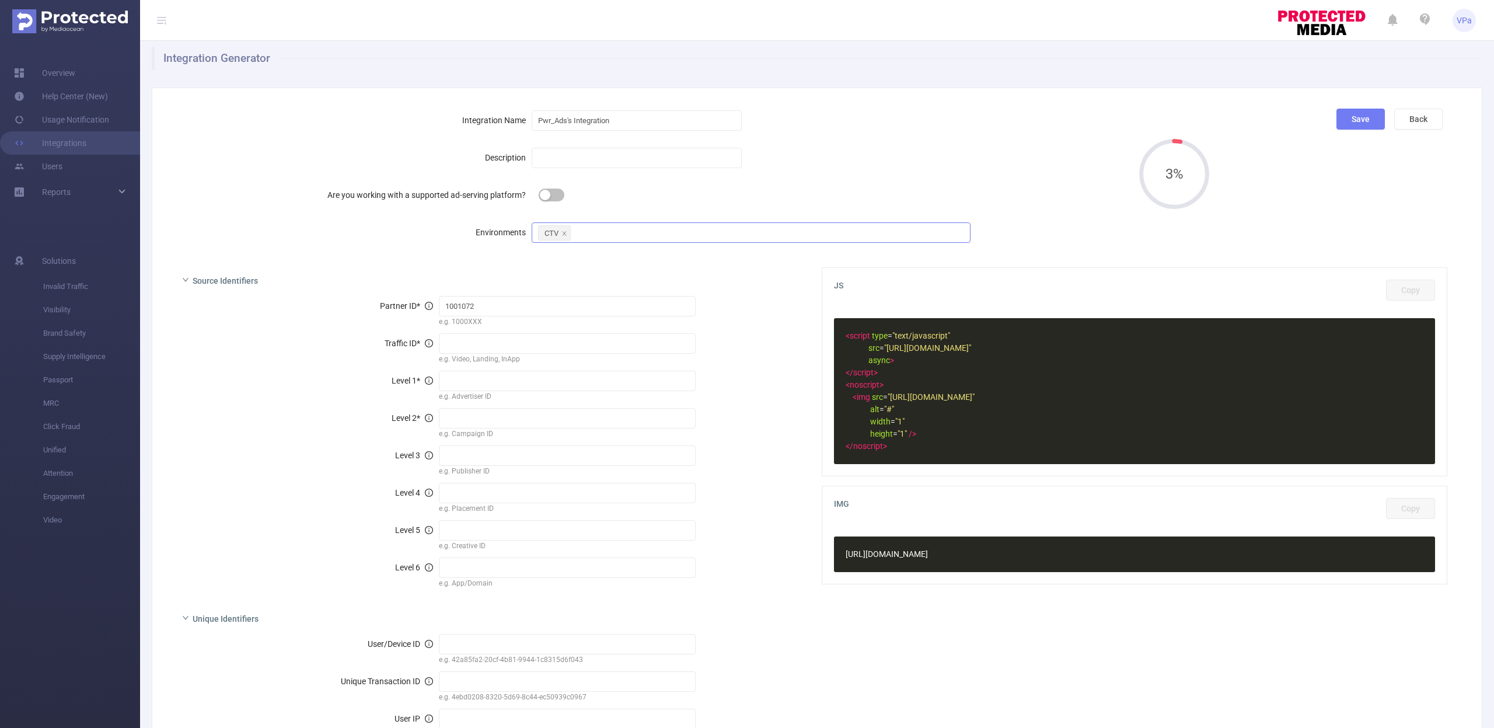
scroll to position [0, 0]
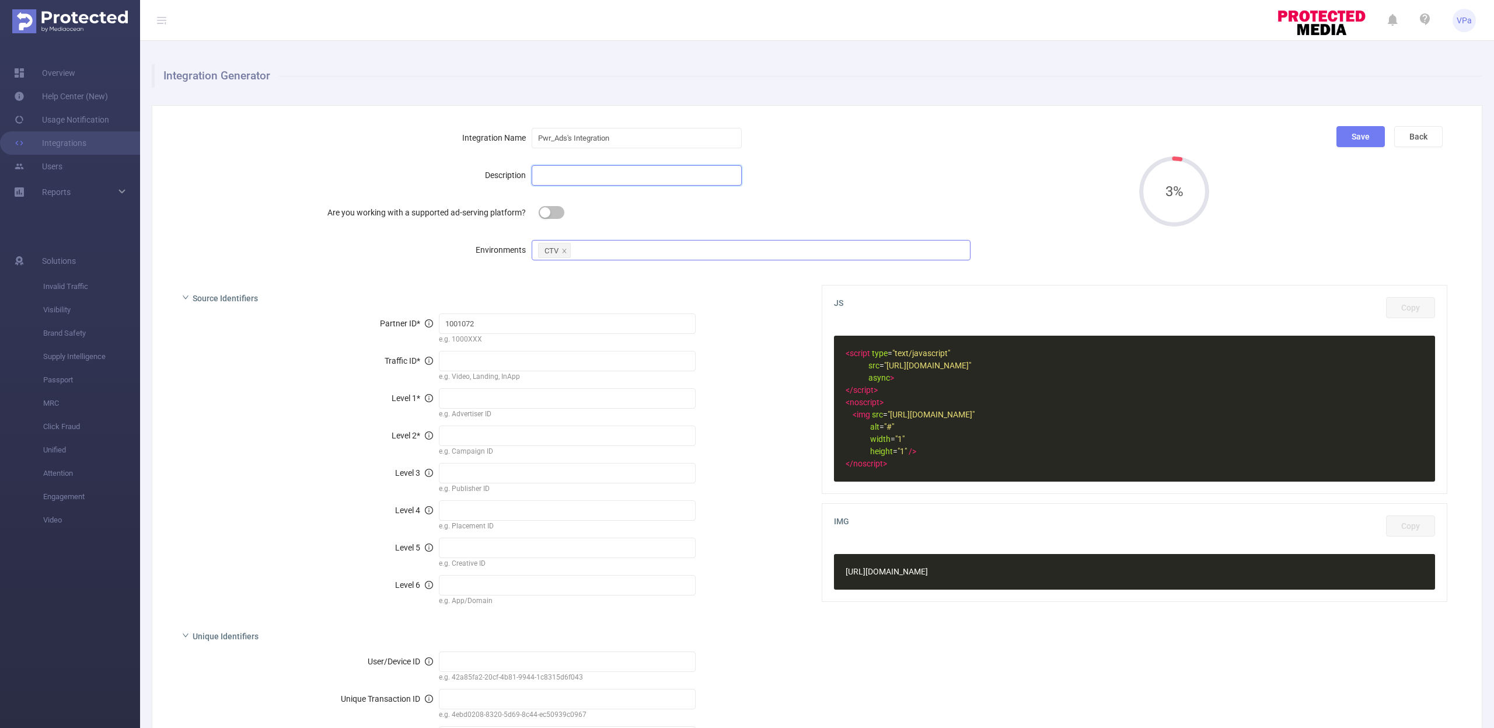
click at [562, 176] on input "text" at bounding box center [637, 175] width 210 height 20
click at [614, 130] on input "Pwr_Ads's Integration" at bounding box center [637, 138] width 210 height 20
click at [595, 168] on input "text" at bounding box center [637, 175] width 210 height 20
click at [78, 145] on link "Integrations" at bounding box center [50, 142] width 72 height 23
click at [74, 78] on link "Overview" at bounding box center [44, 72] width 61 height 23
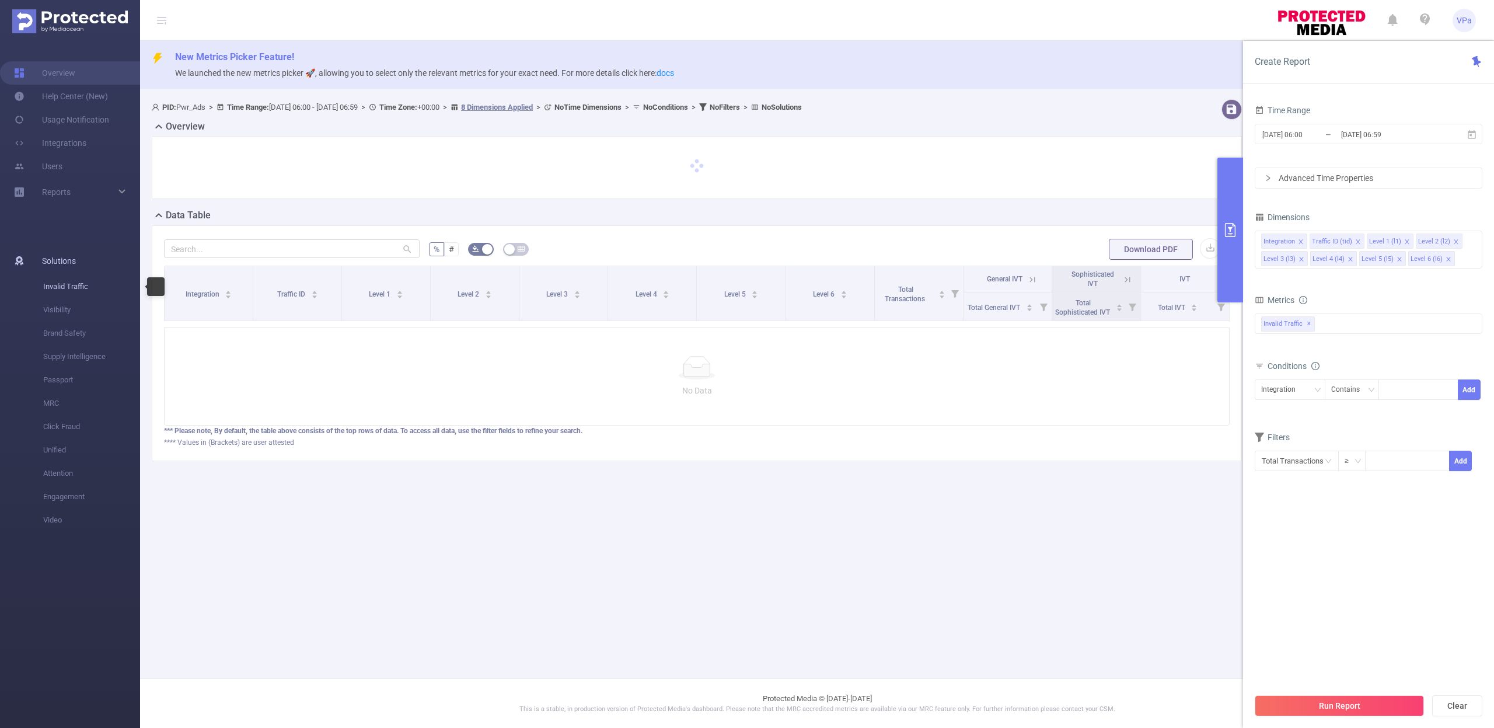
click at [78, 285] on span "Invalid Traffic" at bounding box center [91, 286] width 97 height 23
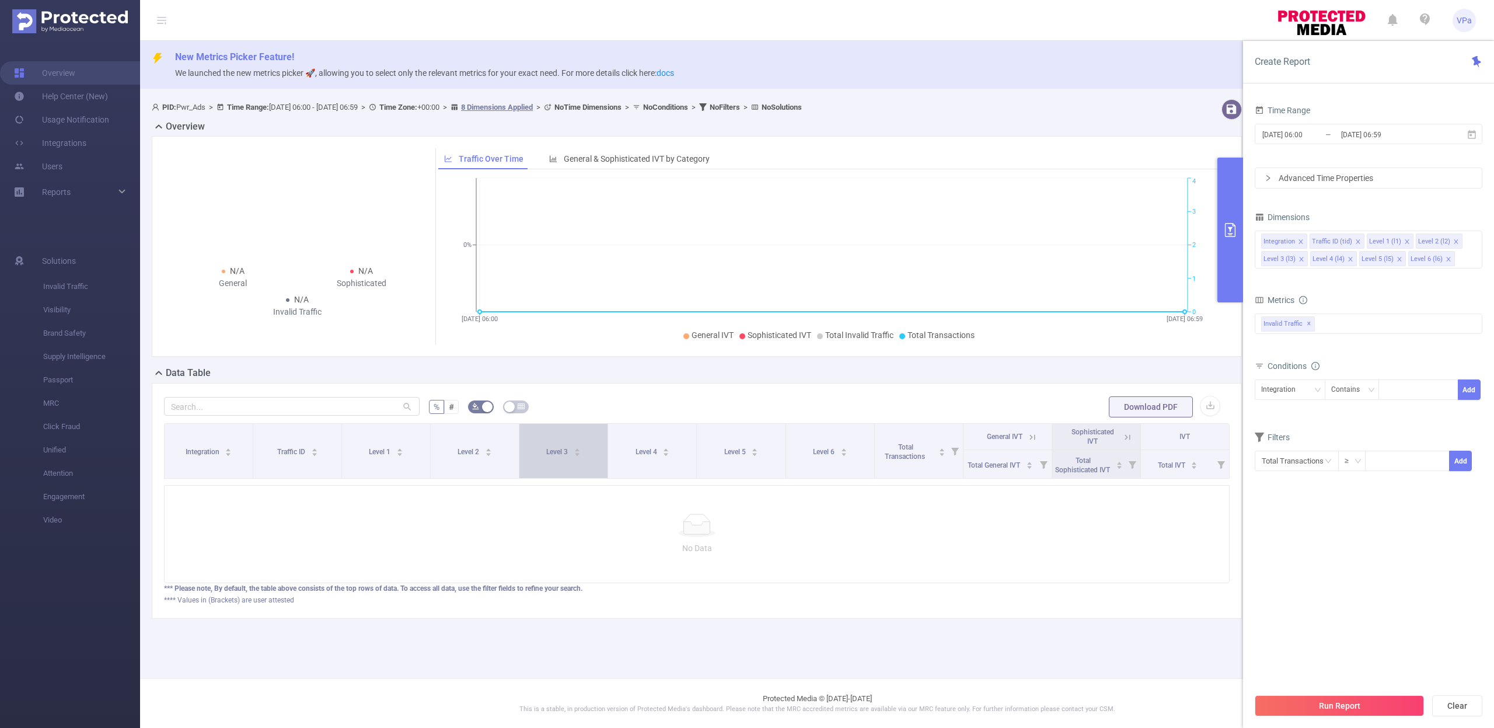
scroll to position [0, 2]
click at [44, 72] on link "Overview" at bounding box center [44, 72] width 61 height 23
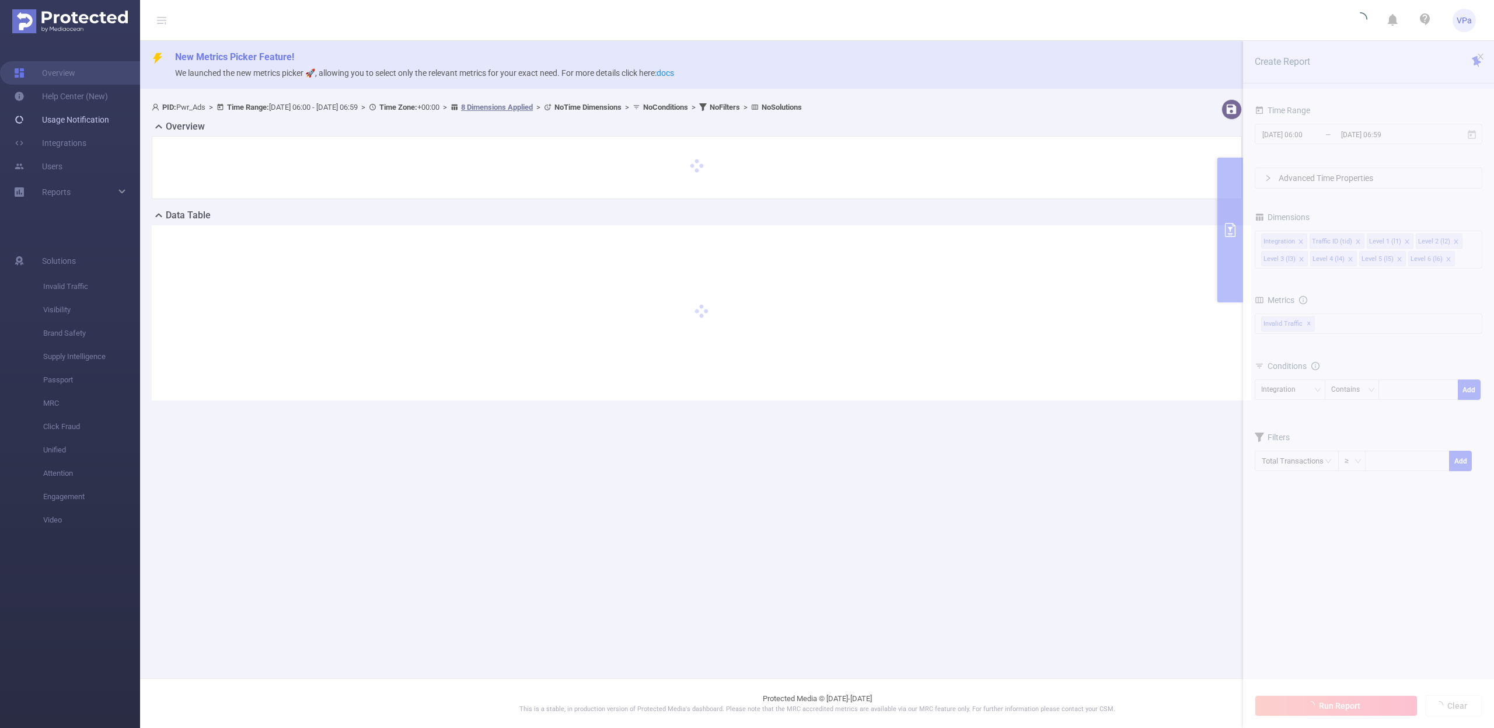
click at [71, 123] on link "Usage Notification" at bounding box center [61, 119] width 95 height 23
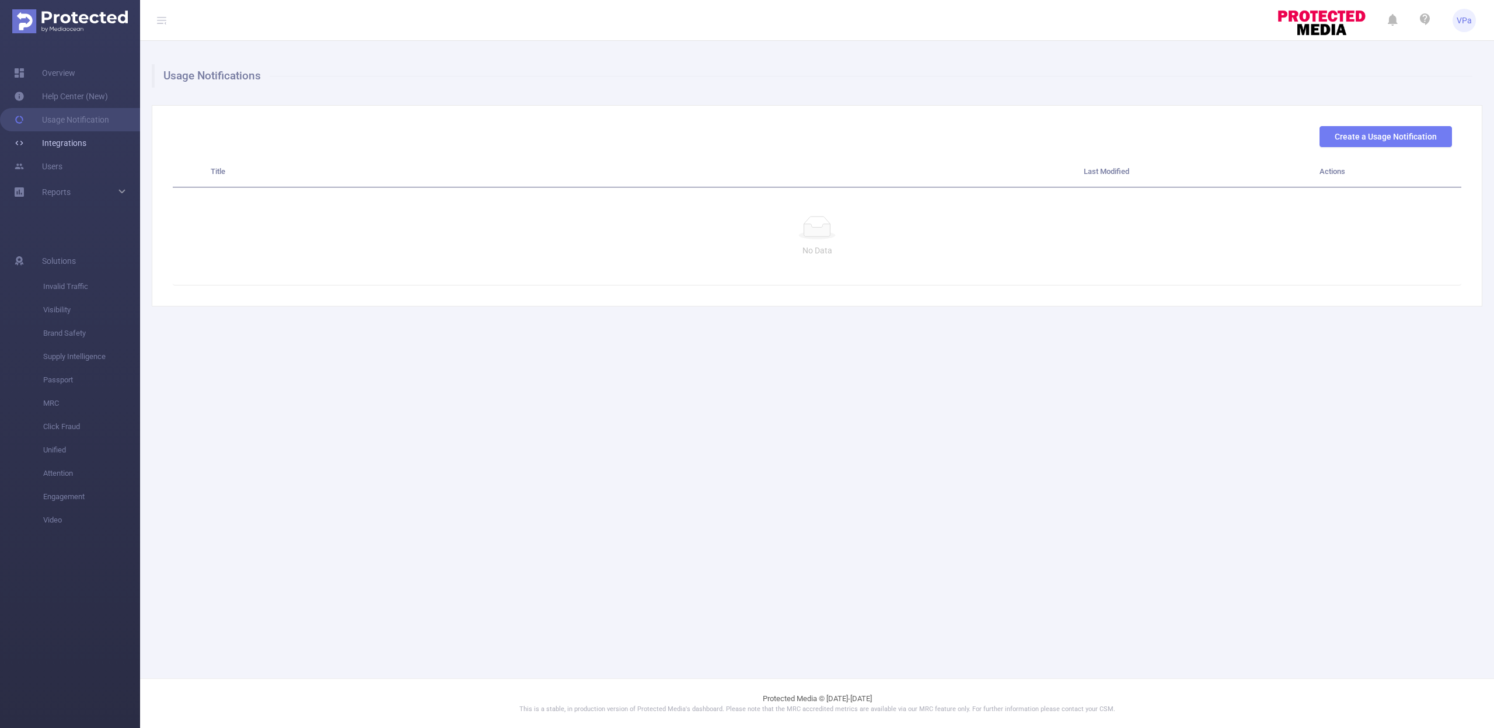
click at [75, 145] on link "Integrations" at bounding box center [50, 142] width 72 height 23
click at [54, 173] on link "Users" at bounding box center [38, 166] width 48 height 23
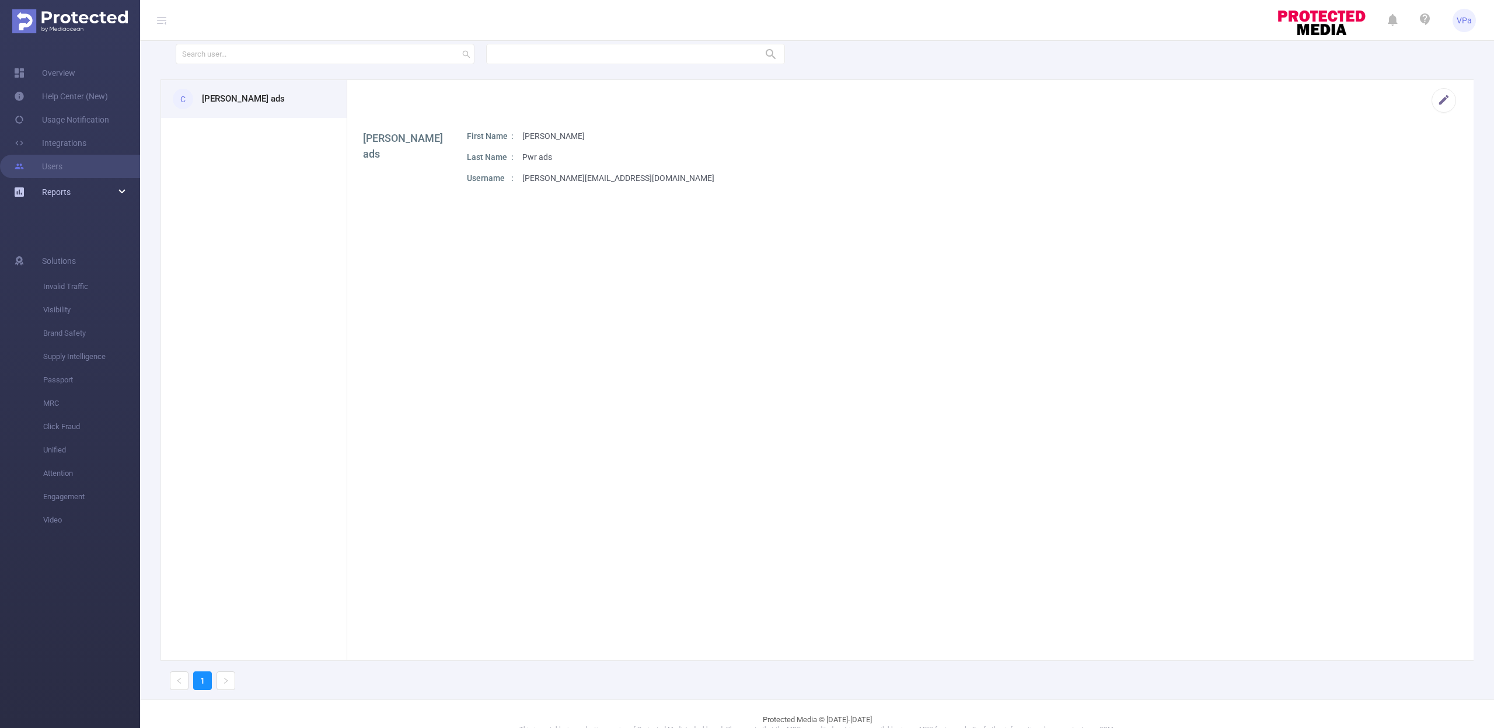
click at [62, 192] on span "Reports" at bounding box center [56, 191] width 29 height 9
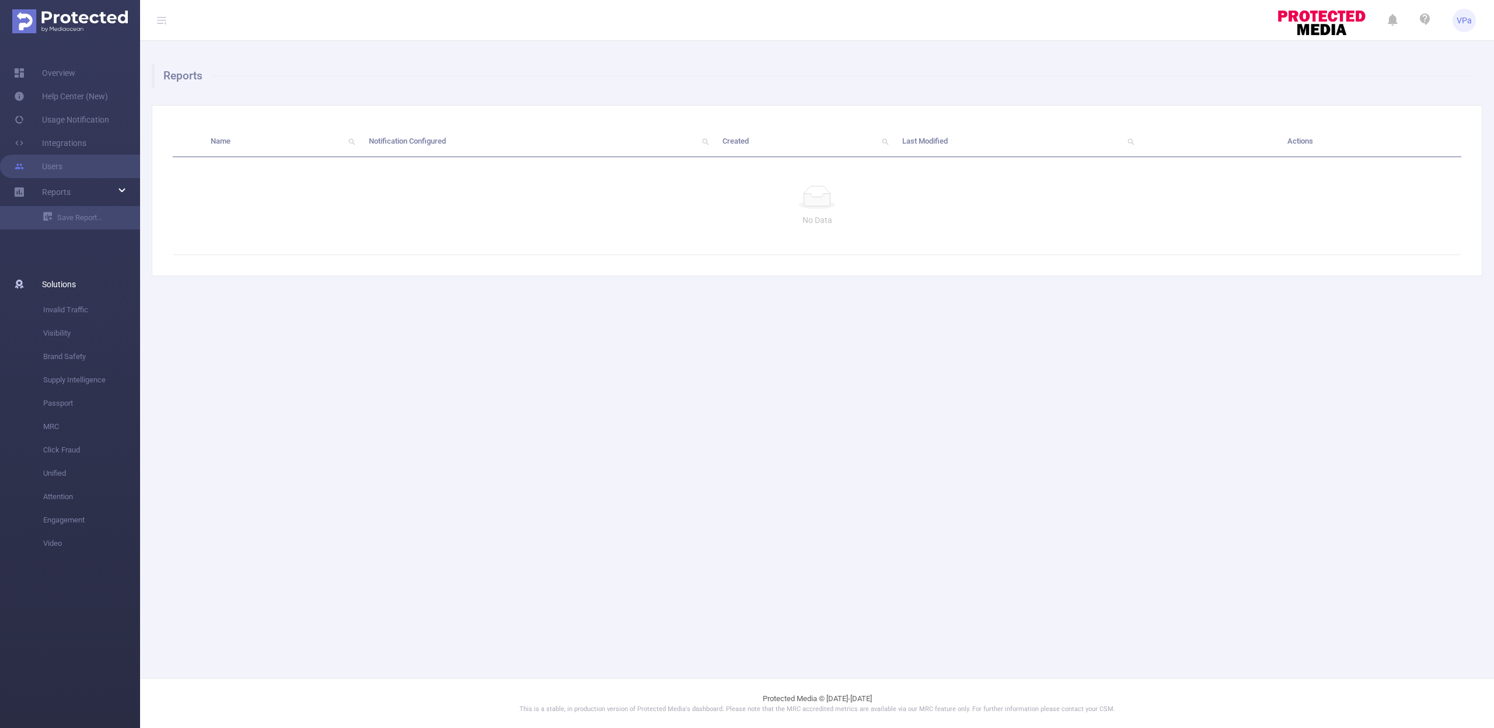
click at [72, 288] on span "Solutions" at bounding box center [59, 284] width 34 height 23
click at [75, 305] on span "Invalid Traffic" at bounding box center [91, 309] width 97 height 23
click at [67, 338] on span "Visibility" at bounding box center [91, 333] width 97 height 23
click at [78, 356] on span "Brand Safety" at bounding box center [91, 356] width 97 height 23
click at [79, 376] on span "Supply Intelligence" at bounding box center [91, 379] width 97 height 23
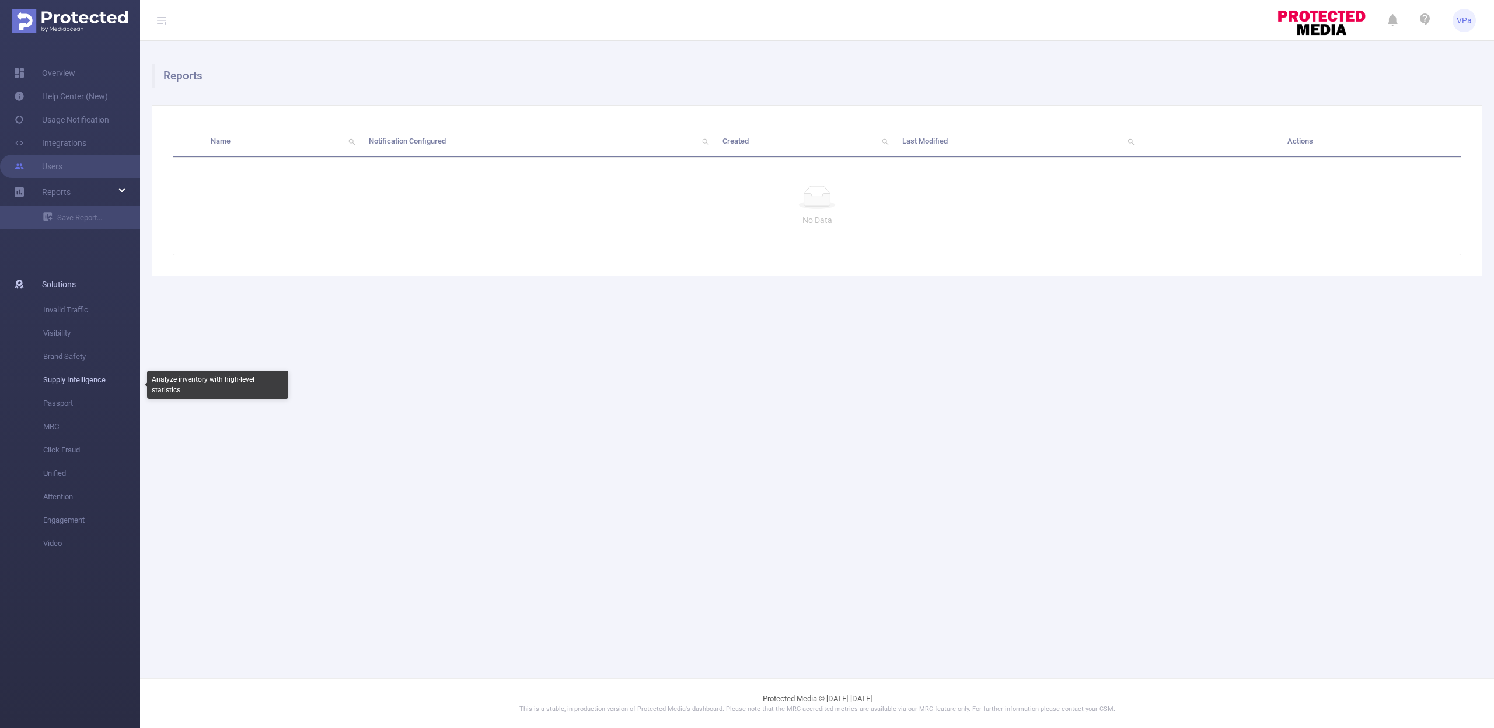
click at [81, 381] on span "Supply Intelligence" at bounding box center [91, 379] width 97 height 23
click at [89, 384] on span "Supply Intelligence" at bounding box center [91, 379] width 97 height 23
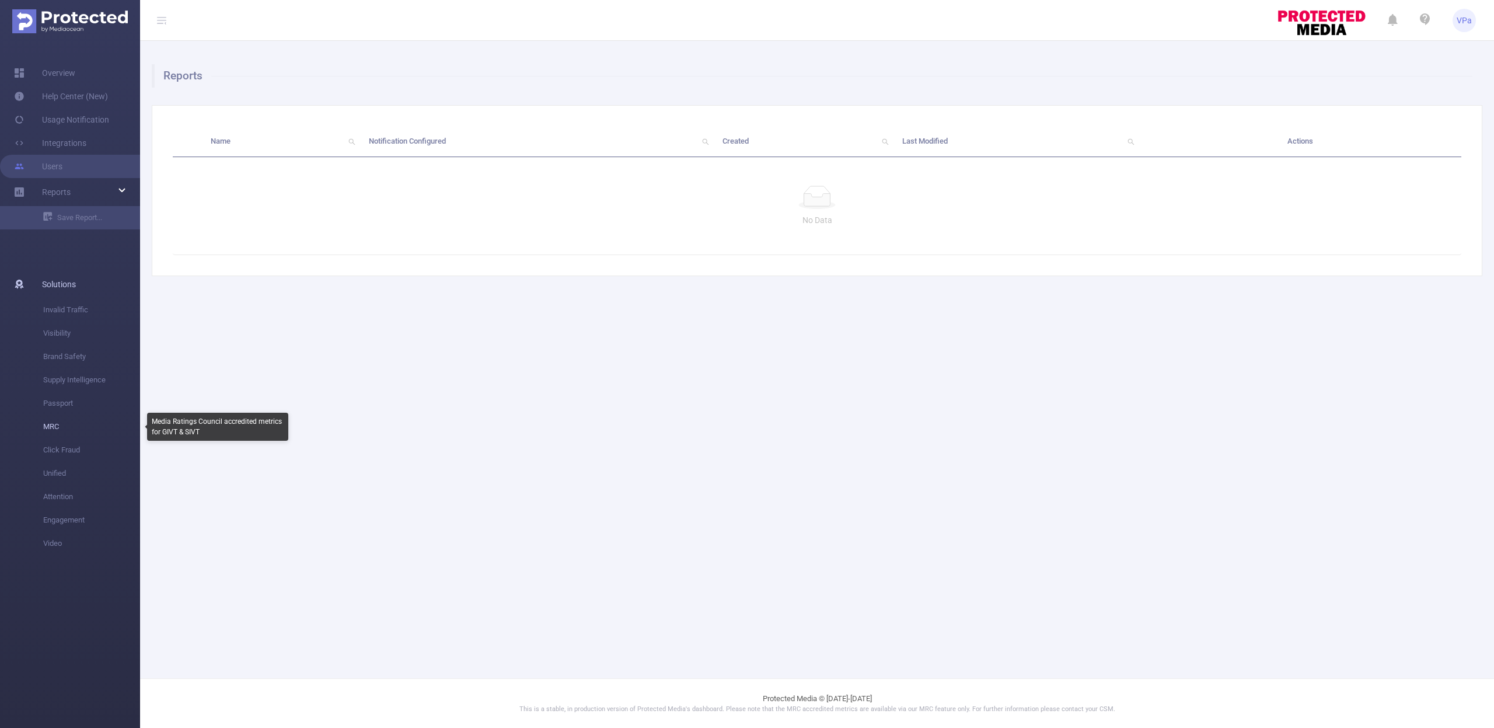
click at [58, 428] on span "MRC" at bounding box center [91, 426] width 97 height 23
click at [86, 456] on span "Click Fraud" at bounding box center [91, 449] width 97 height 23
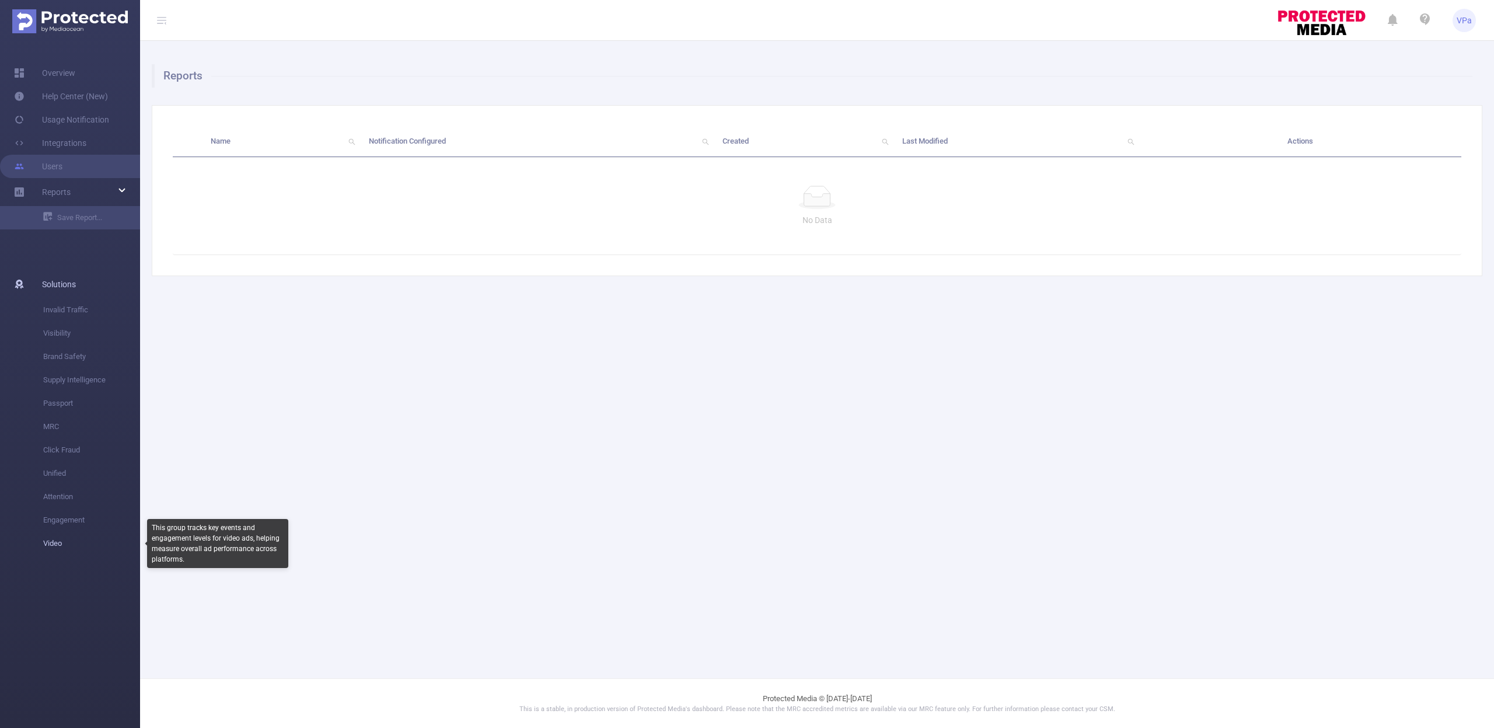
click at [50, 546] on span "Video" at bounding box center [91, 543] width 97 height 23
